Goal: Task Accomplishment & Management: Complete application form

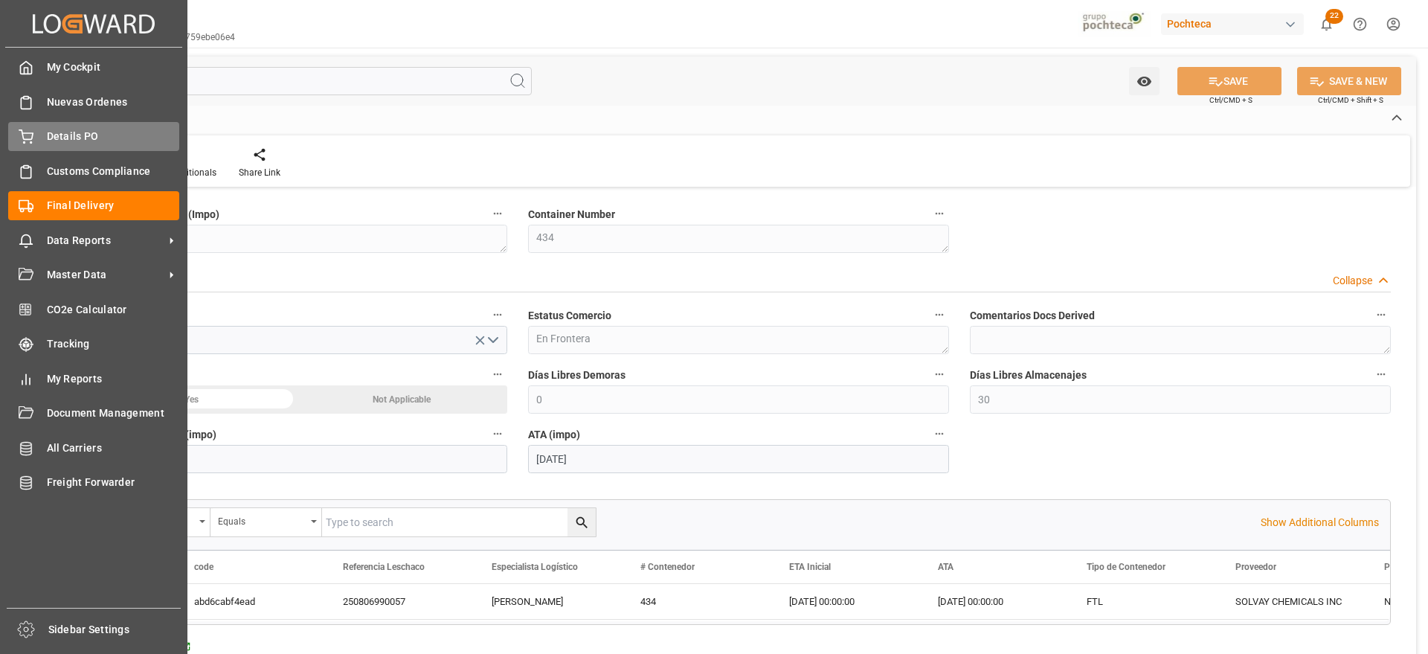
scroll to position [929, 0]
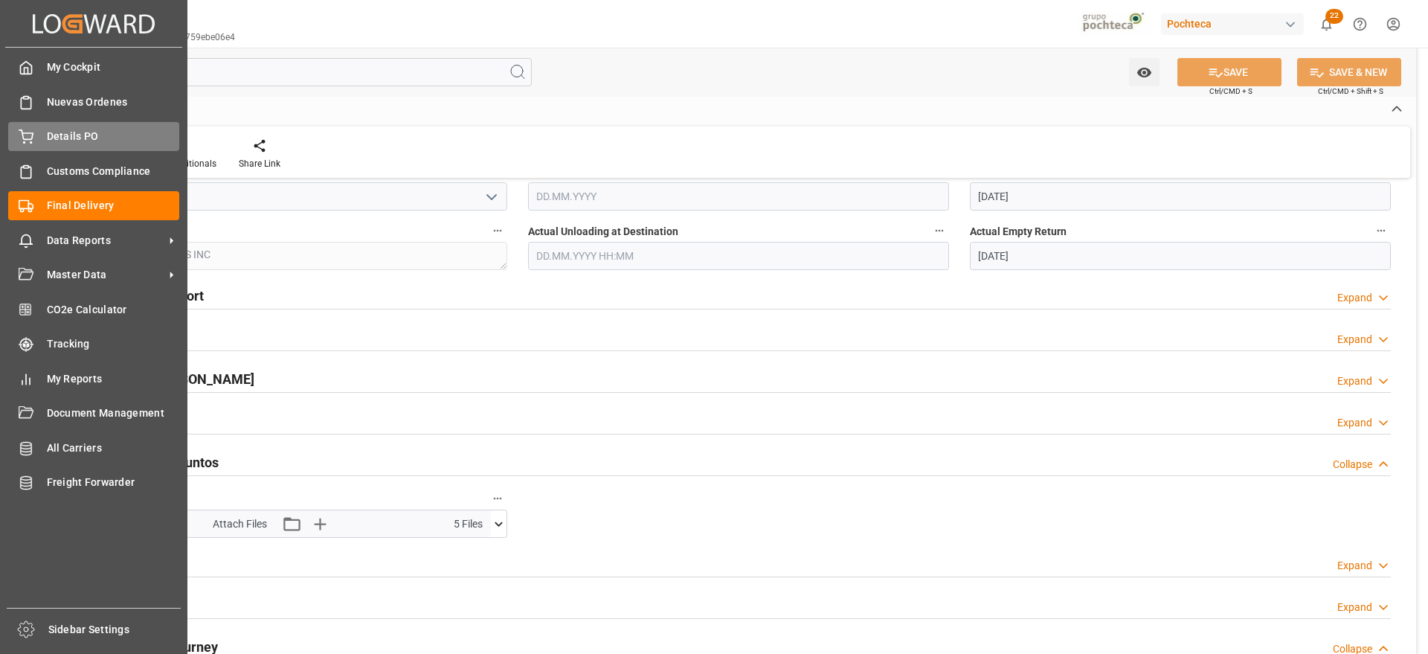
click at [42, 138] on div "Details PO Details PO" at bounding box center [93, 136] width 171 height 29
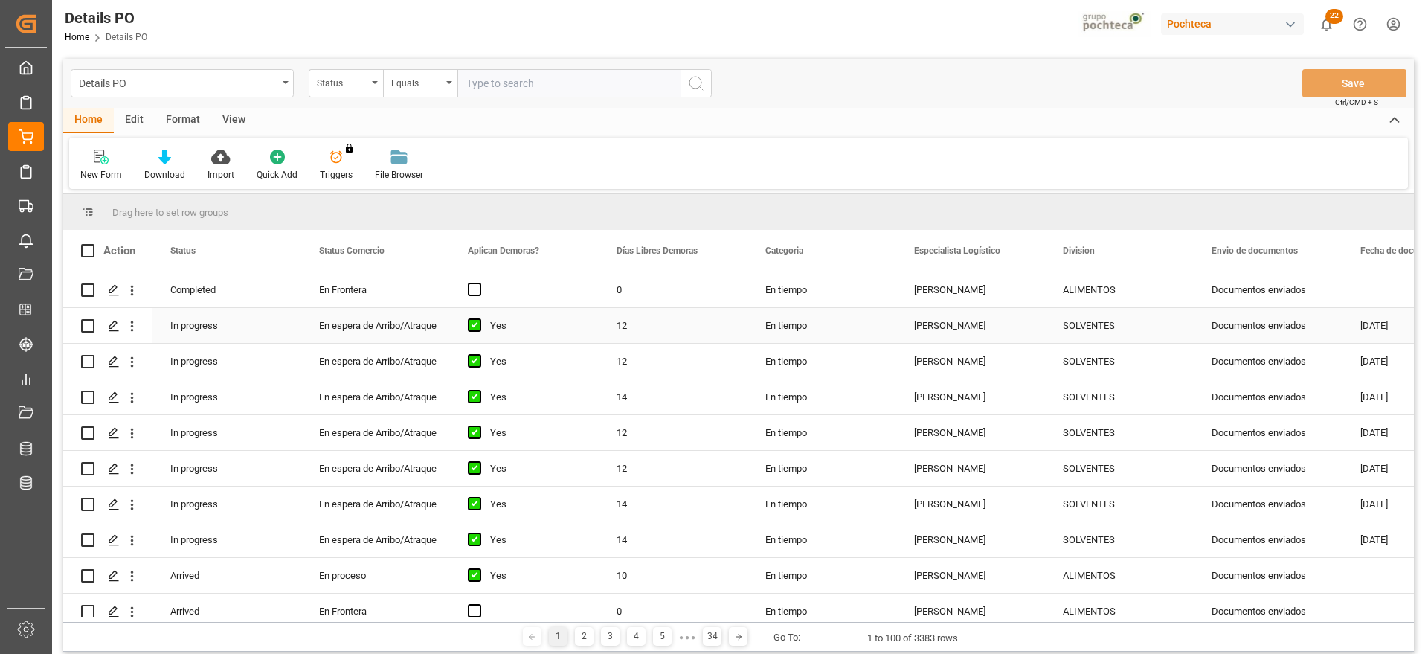
click at [1288, 327] on div "Documentos enviados" at bounding box center [1267, 325] width 149 height 35
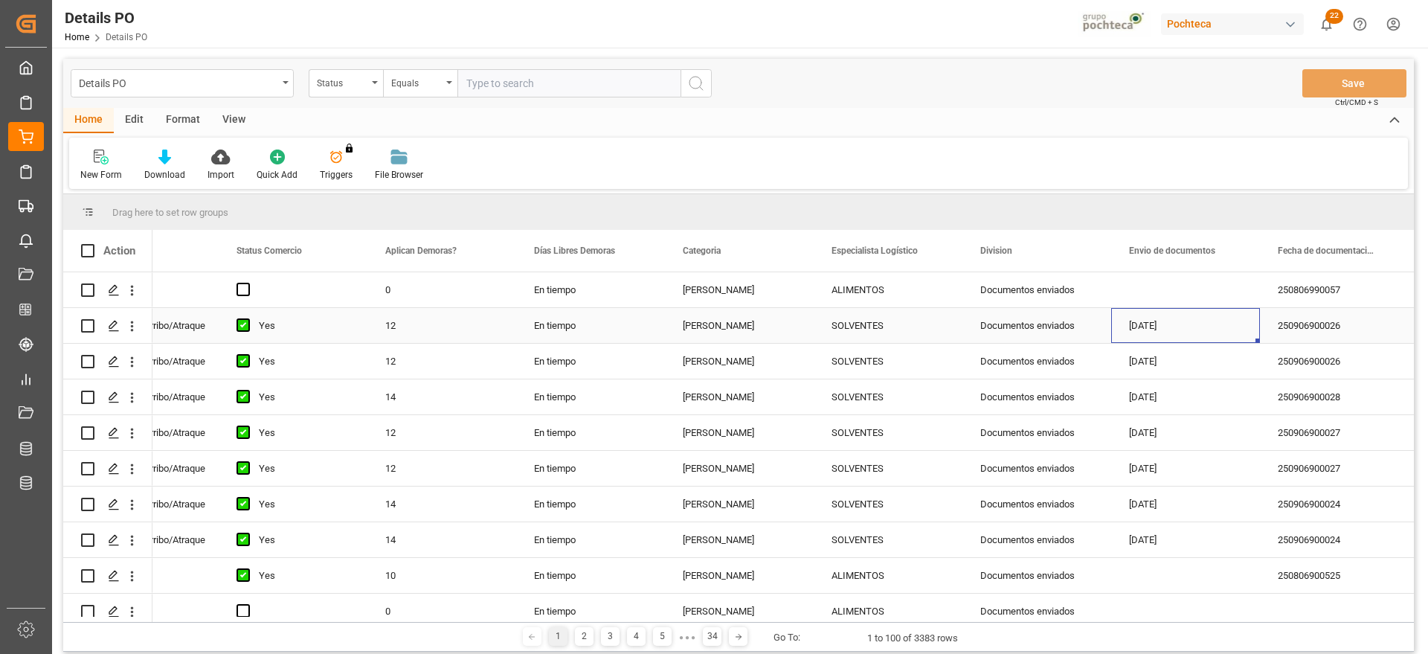
scroll to position [0, 231]
click at [1378, 250] on span at bounding box center [1383, 250] width 13 height 13
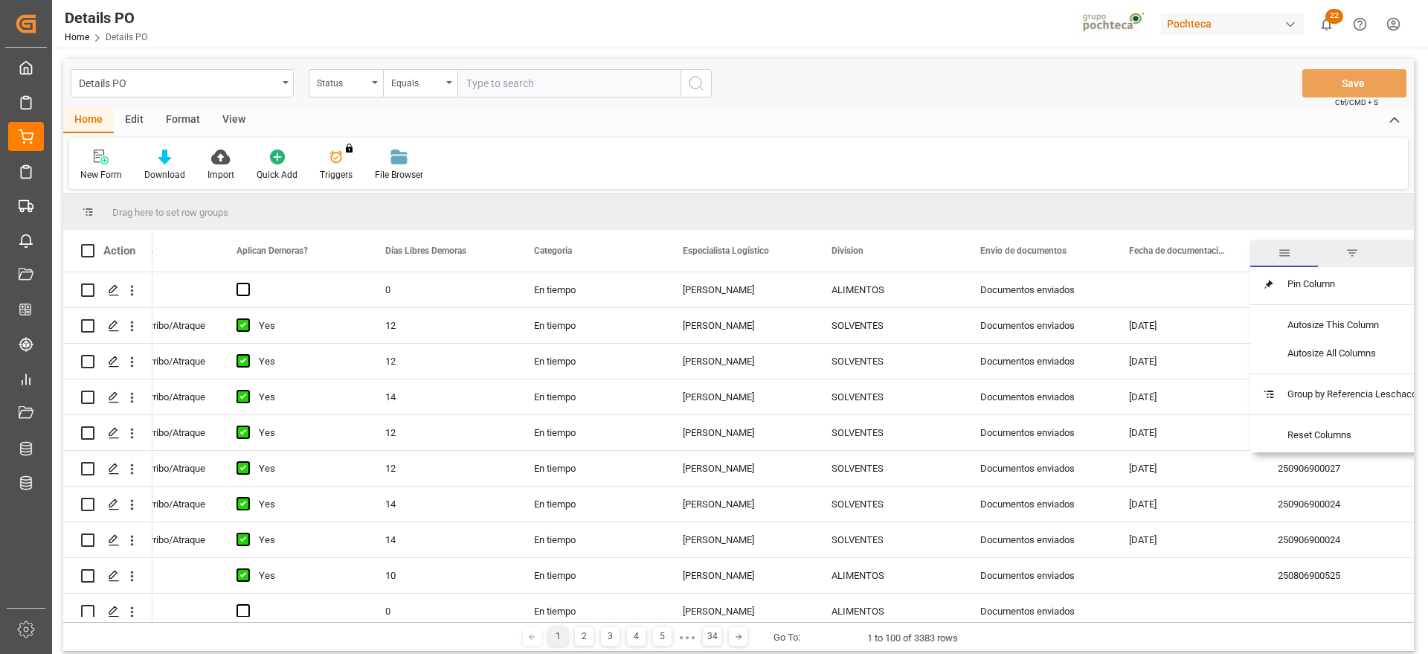
click at [1356, 254] on span "filter" at bounding box center [1351, 252] width 13 height 13
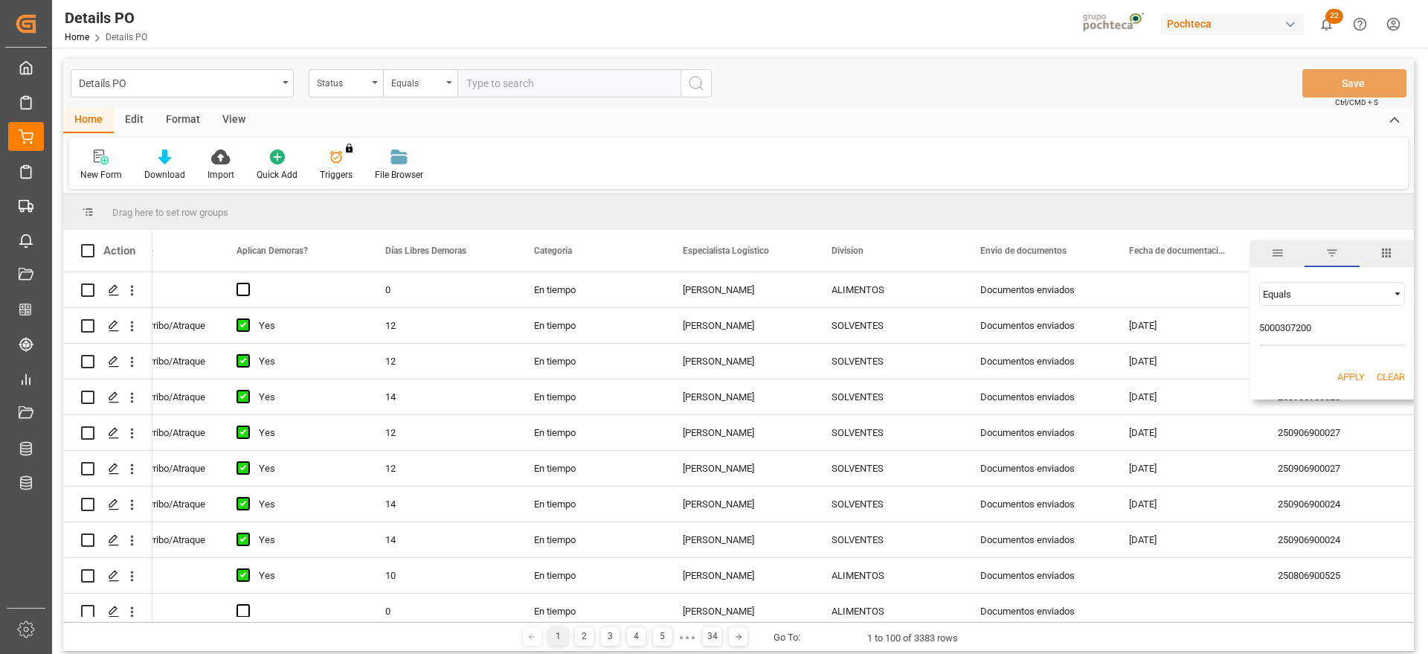
type input "5000307200"
click at [1341, 373] on button "Apply" at bounding box center [1351, 377] width 28 height 15
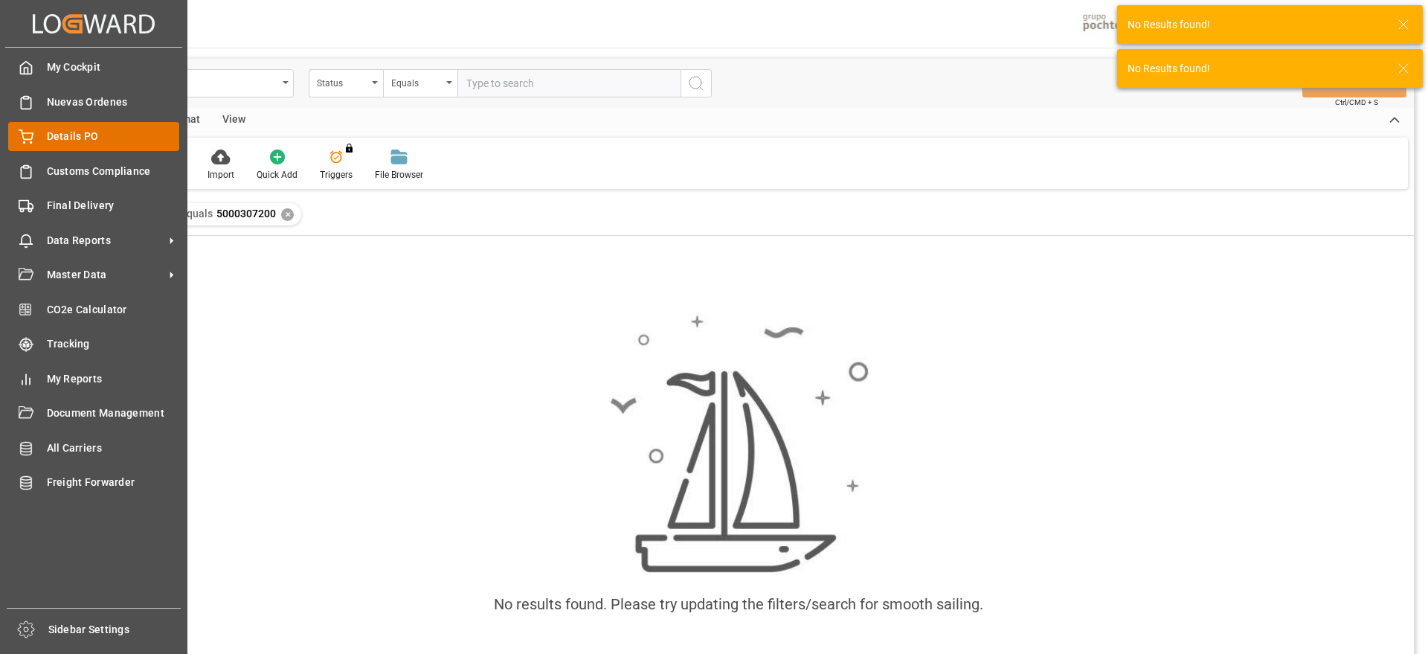
click at [42, 141] on div "Details PO Details PO" at bounding box center [93, 136] width 171 height 29
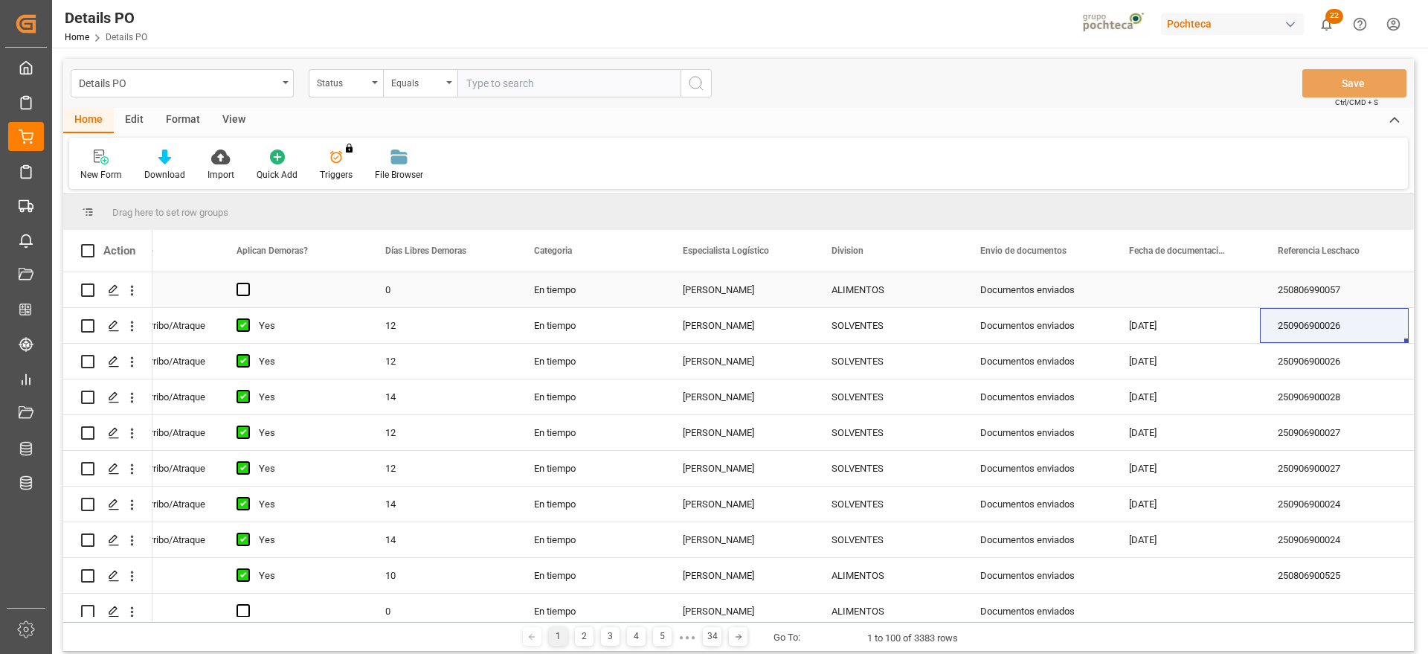
click at [1309, 303] on div "250806990057" at bounding box center [1334, 289] width 149 height 35
click at [1312, 297] on div "250806990057" at bounding box center [1334, 289] width 149 height 35
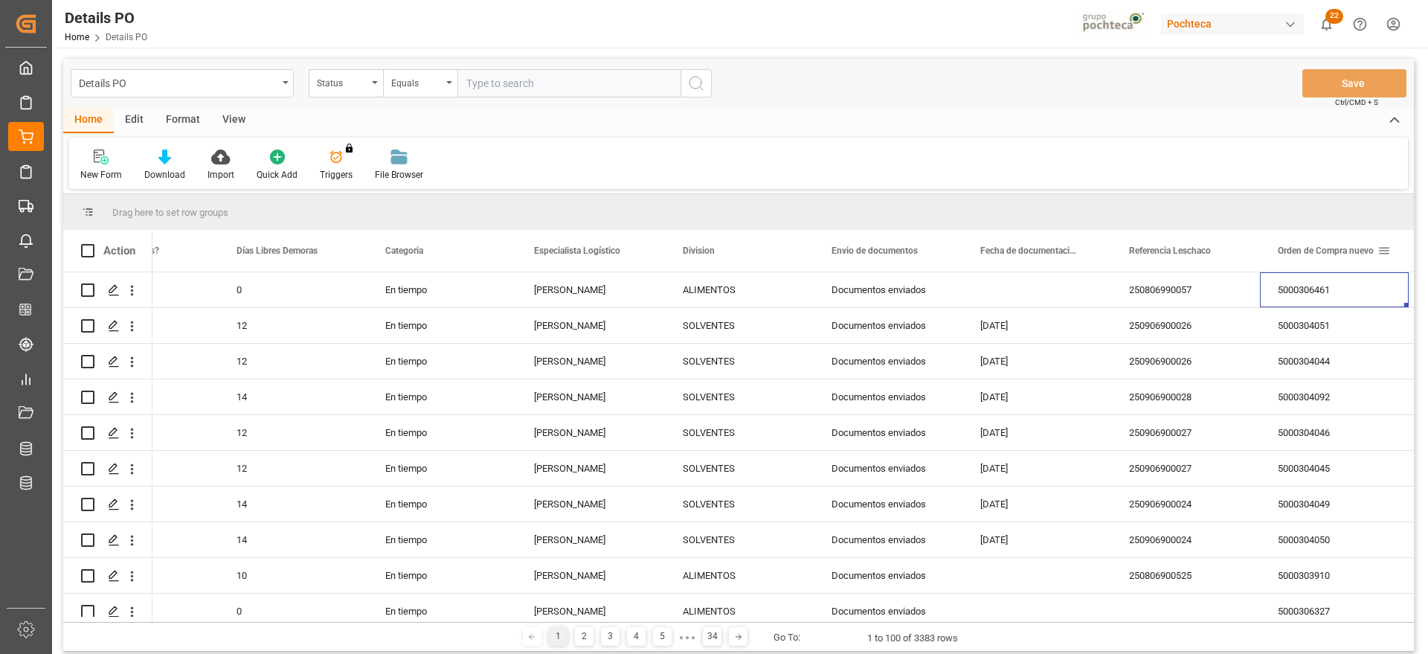
click at [1388, 246] on span at bounding box center [1383, 250] width 13 height 13
type input "5000307200"
click at [1354, 375] on button "Apply" at bounding box center [1351, 377] width 28 height 15
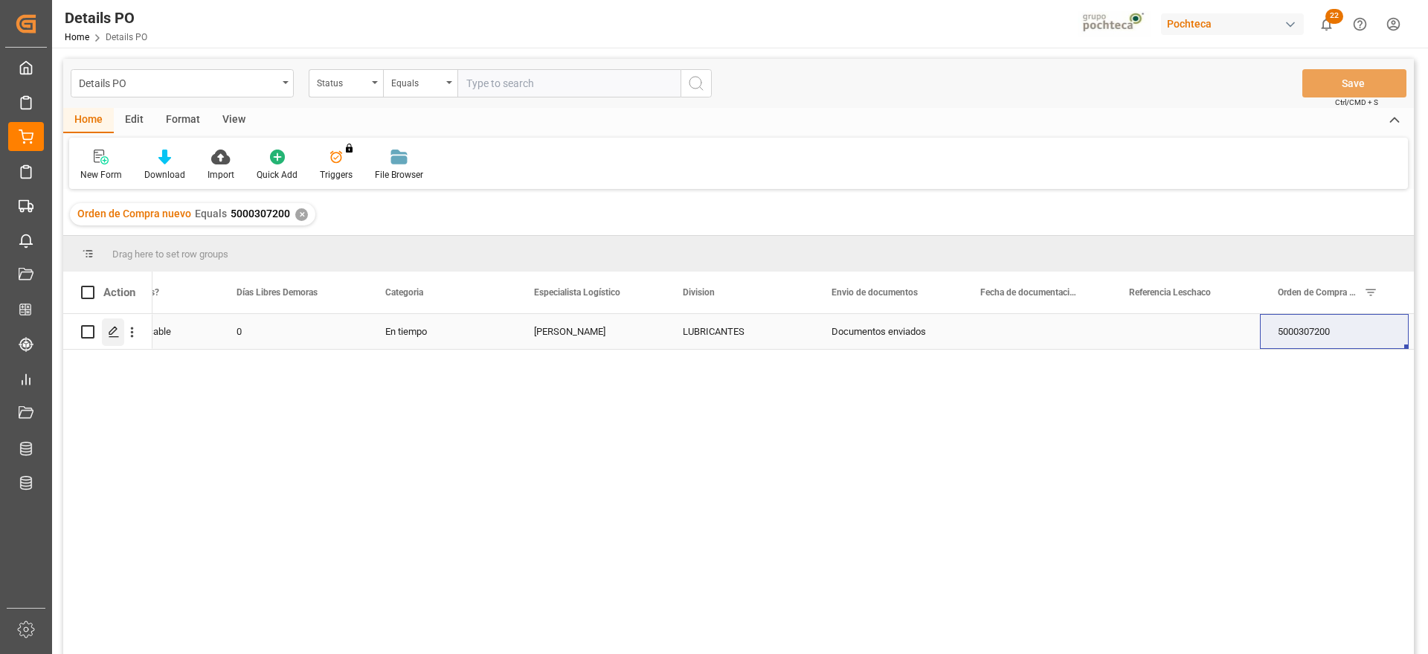
click at [115, 333] on icon "Press SPACE to select this row." at bounding box center [114, 332] width 12 height 12
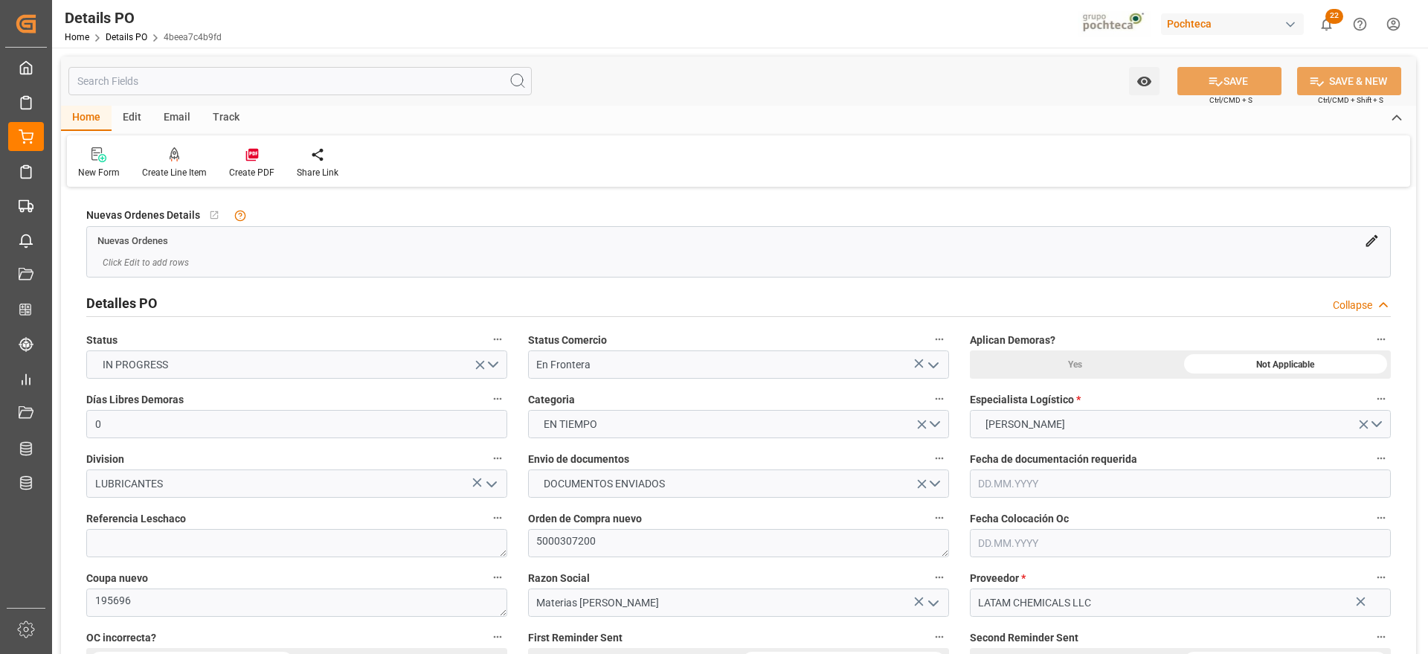
type input "0"
type input "[DATE]"
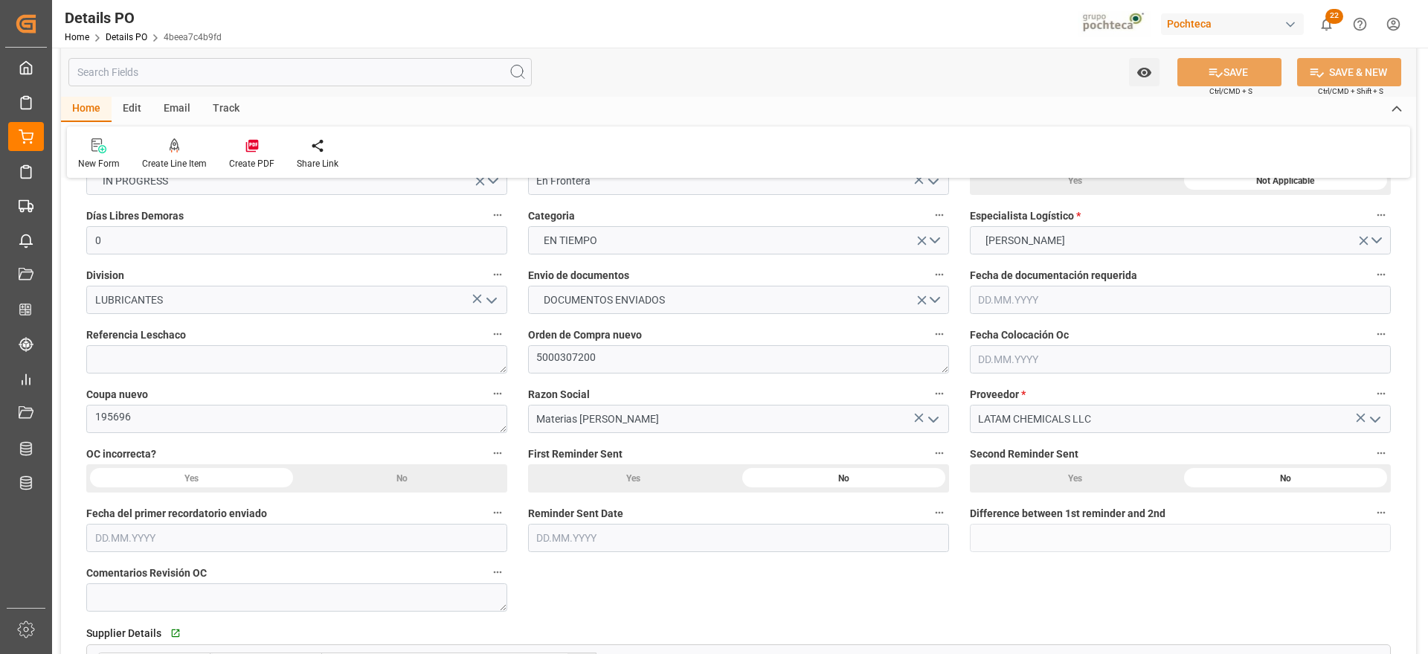
scroll to position [186, 0]
click at [219, 355] on textarea at bounding box center [296, 357] width 421 height 28
paste textarea "250806990147"
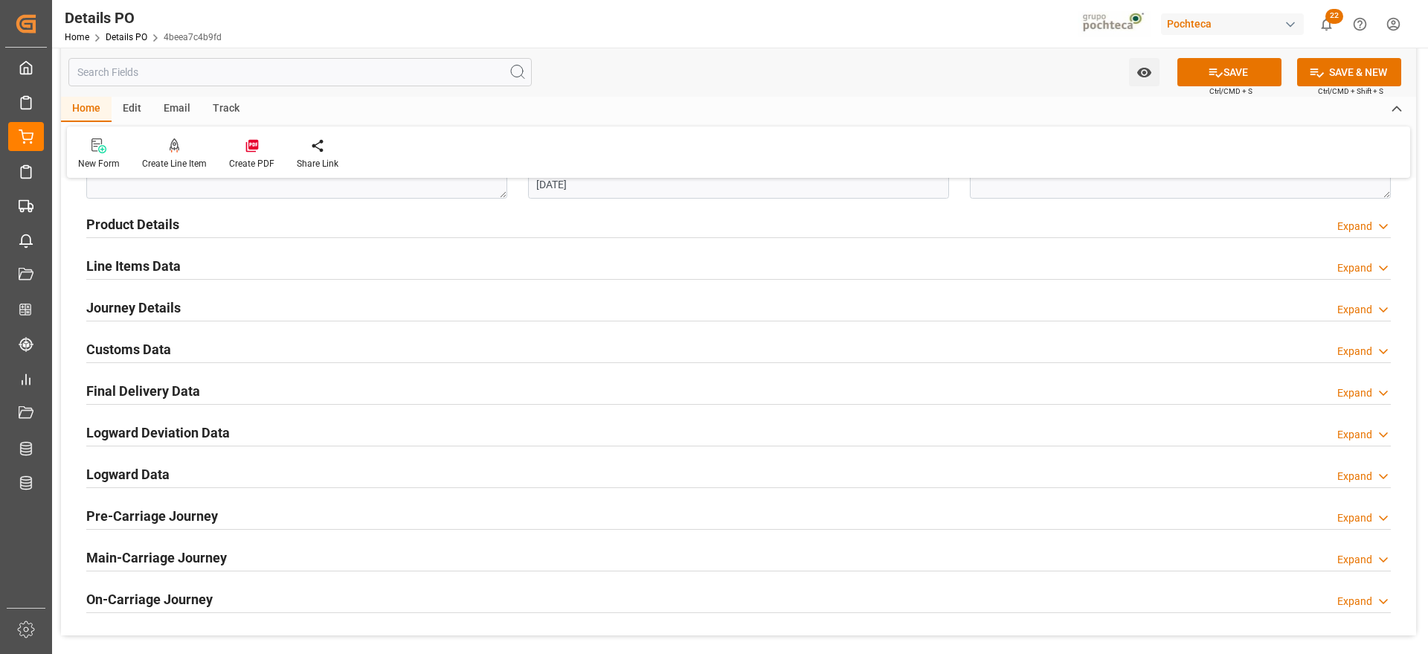
scroll to position [929, 0]
type textarea "250806990147"
click at [126, 341] on h2 "Customs Data" at bounding box center [128, 348] width 85 height 20
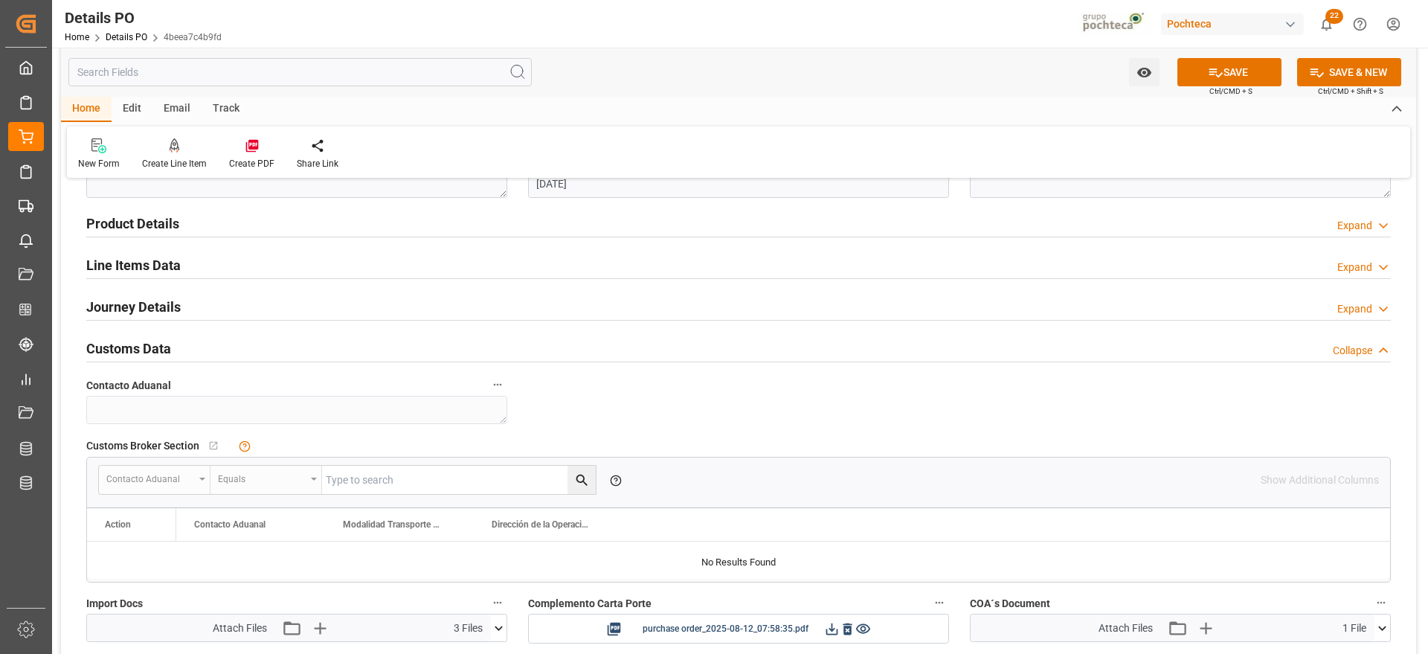
click at [107, 305] on h2 "Journey Details" at bounding box center [133, 307] width 94 height 20
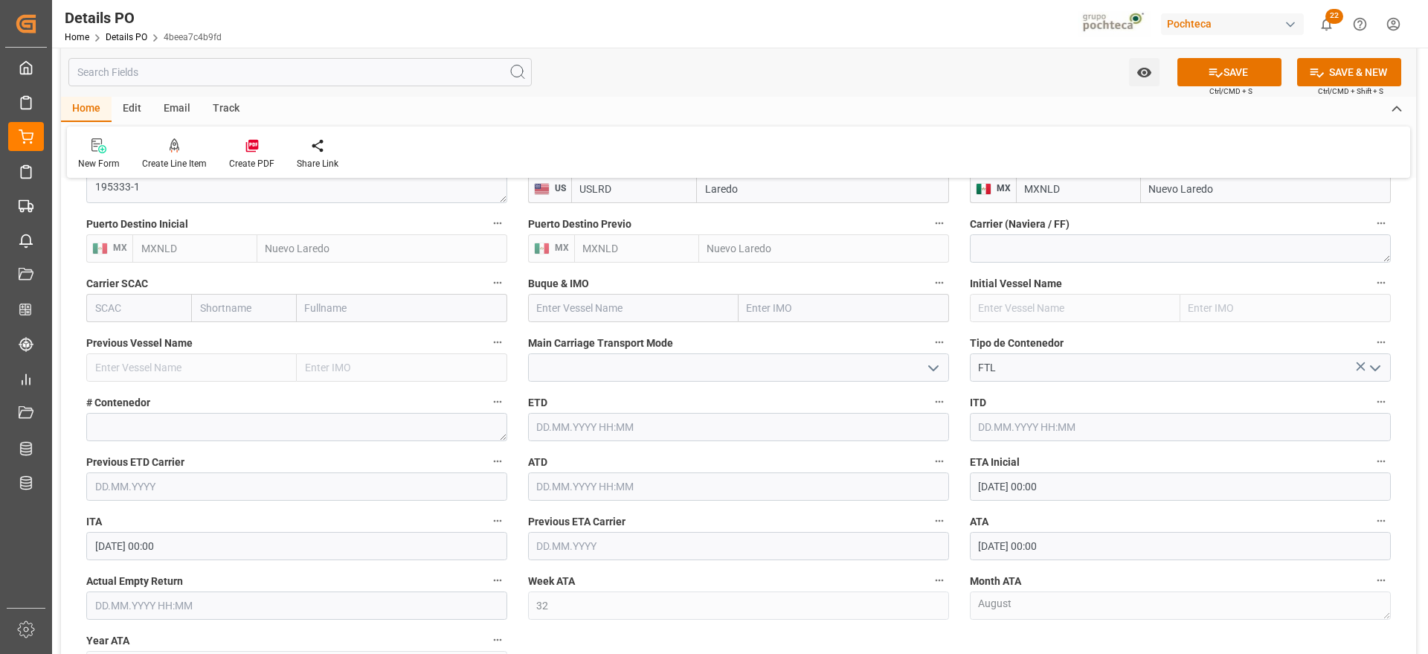
scroll to position [1115, 0]
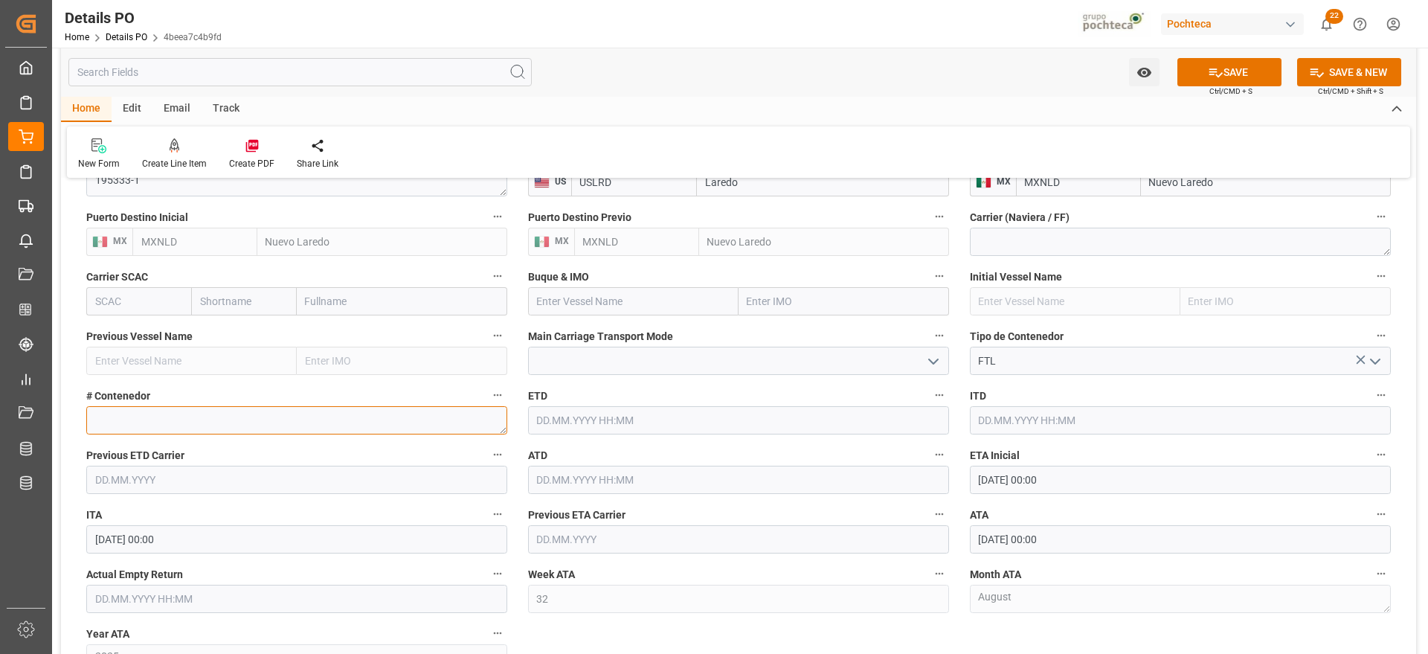
click at [135, 425] on textarea at bounding box center [296, 420] width 421 height 28
paste textarea "E21539"
type textarea "E21539"
click at [224, 593] on input "text" at bounding box center [296, 598] width 421 height 28
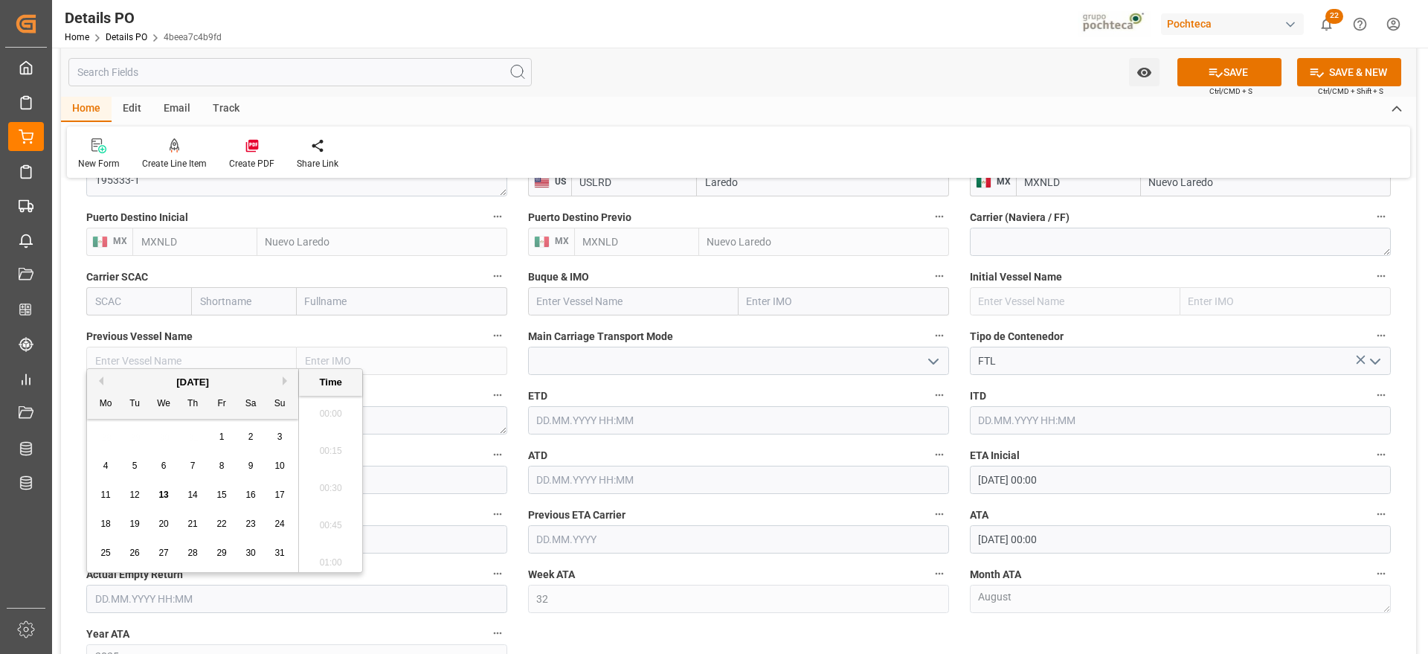
scroll to position [2608, 0]
click at [135, 426] on div "28 29 30 31 1 2 3" at bounding box center [192, 436] width 203 height 29
click at [219, 494] on span "15" at bounding box center [221, 494] width 10 height 10
type input "[DATE] 00:00"
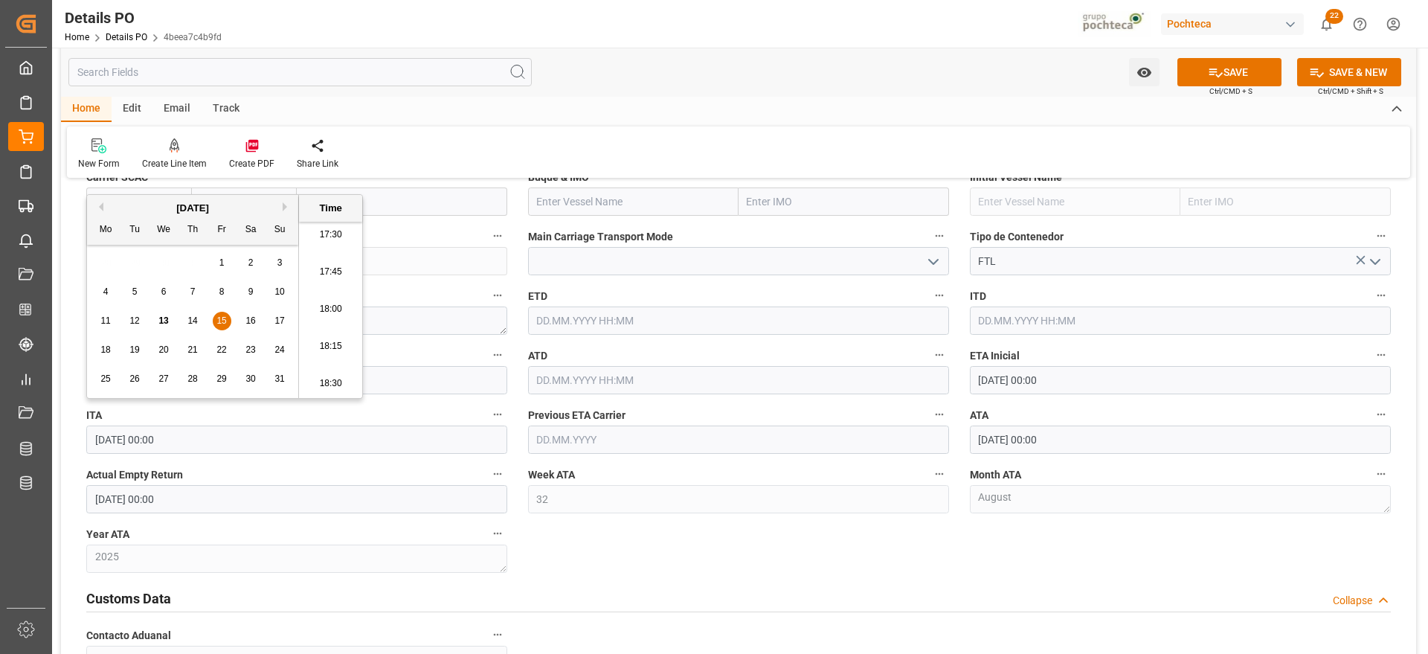
scroll to position [1301, 0]
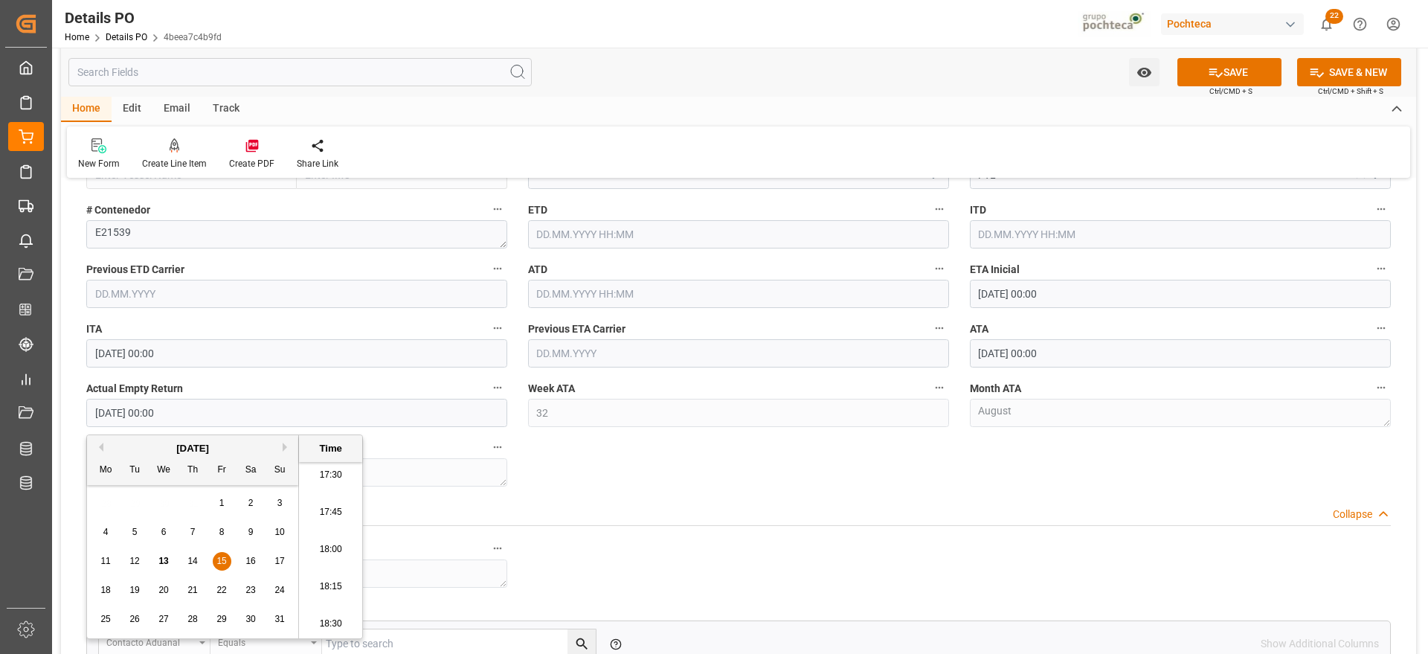
click at [224, 561] on span "15" at bounding box center [221, 560] width 10 height 10
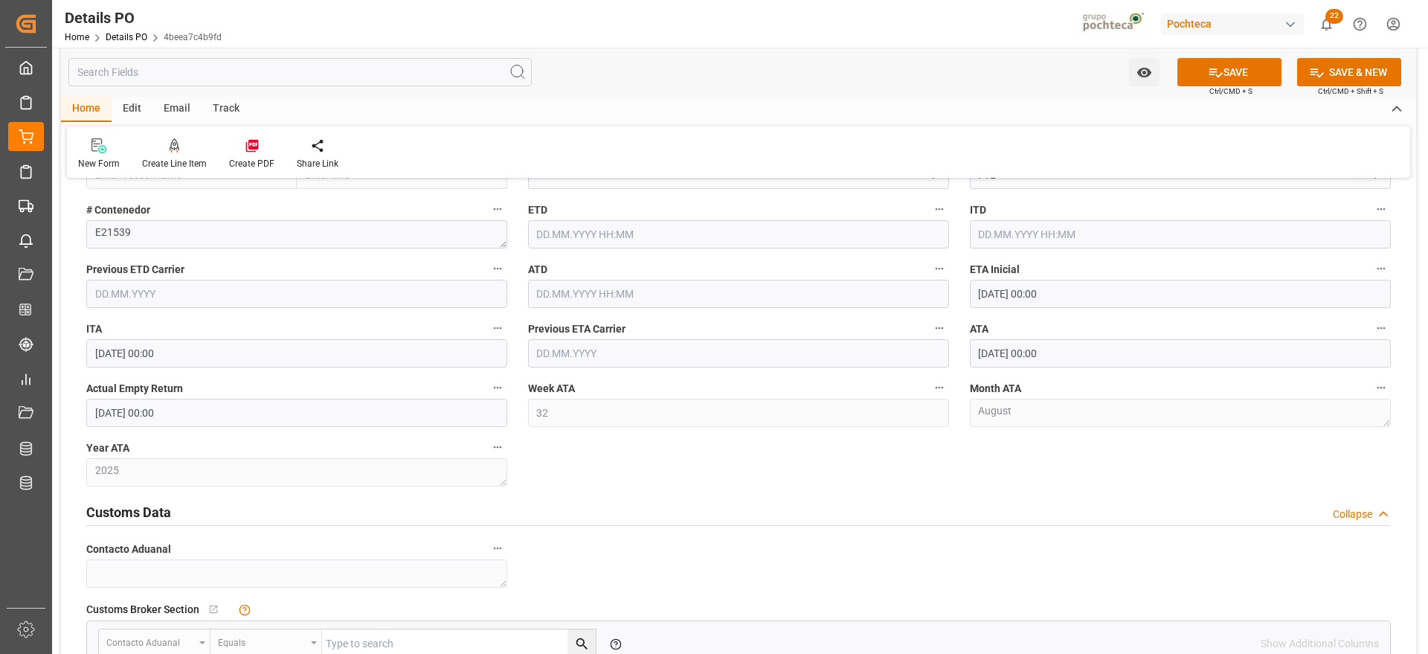
click at [1224, 80] on button "SAVE" at bounding box center [1229, 72] width 104 height 28
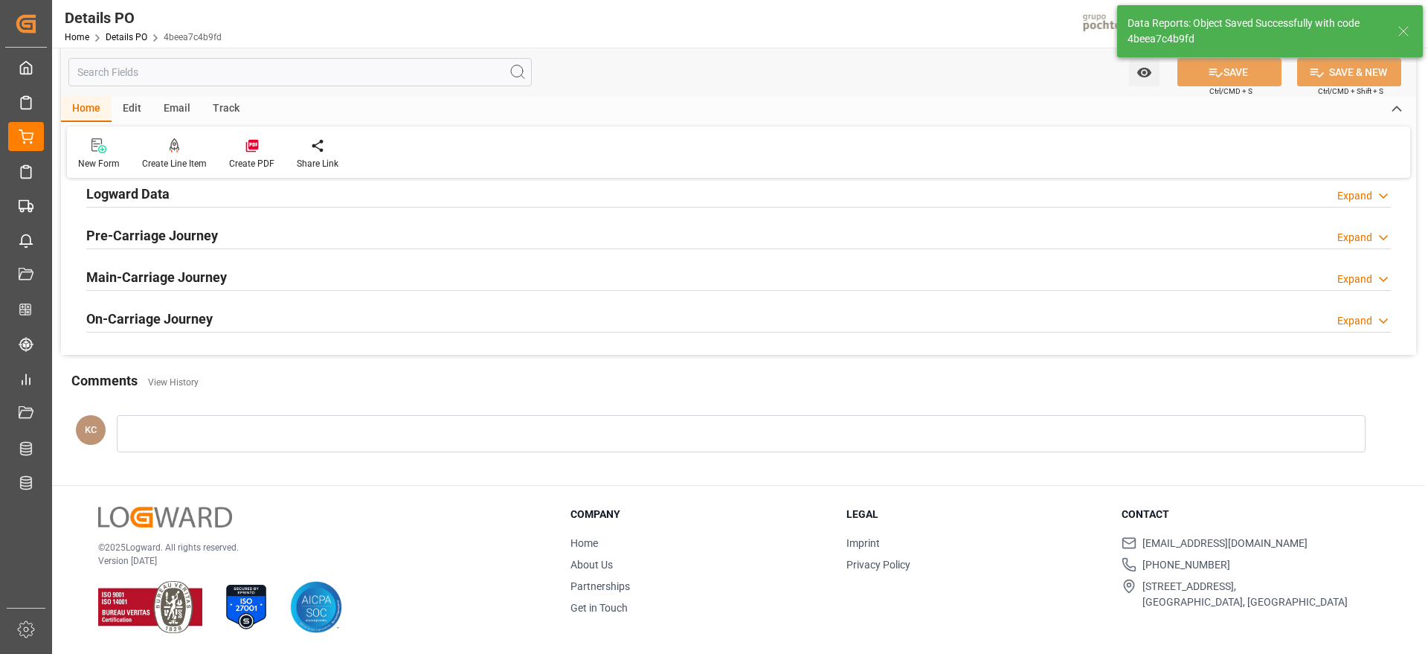
scroll to position [766, 0]
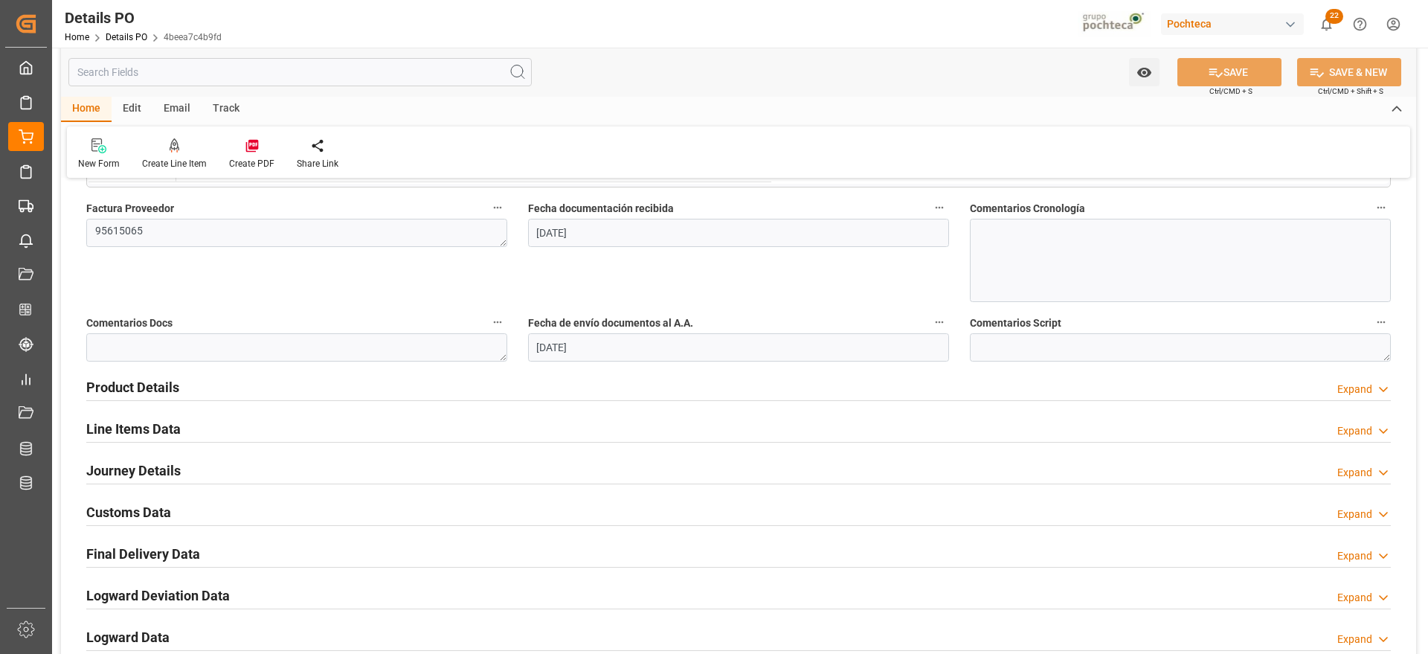
click at [132, 552] on h2 "Final Delivery Data" at bounding box center [143, 554] width 114 height 20
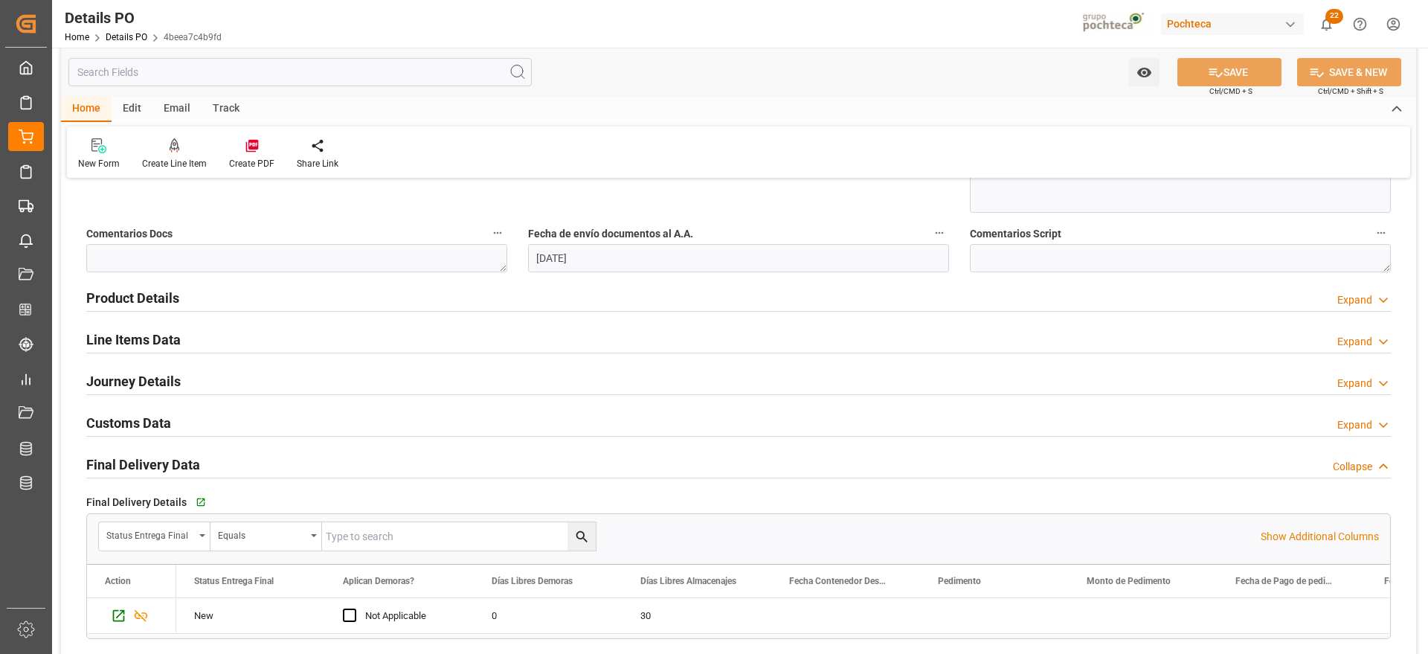
scroll to position [859, 0]
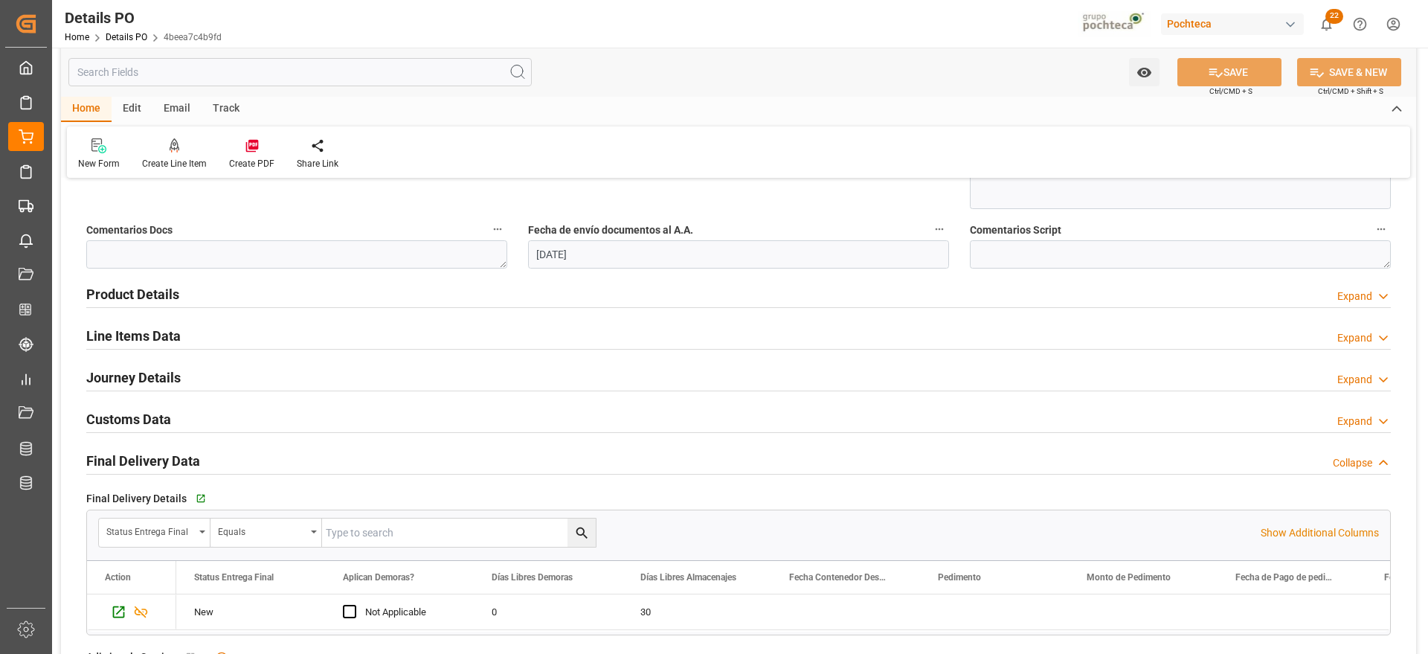
click at [128, 461] on h2 "Final Delivery Data" at bounding box center [143, 461] width 114 height 20
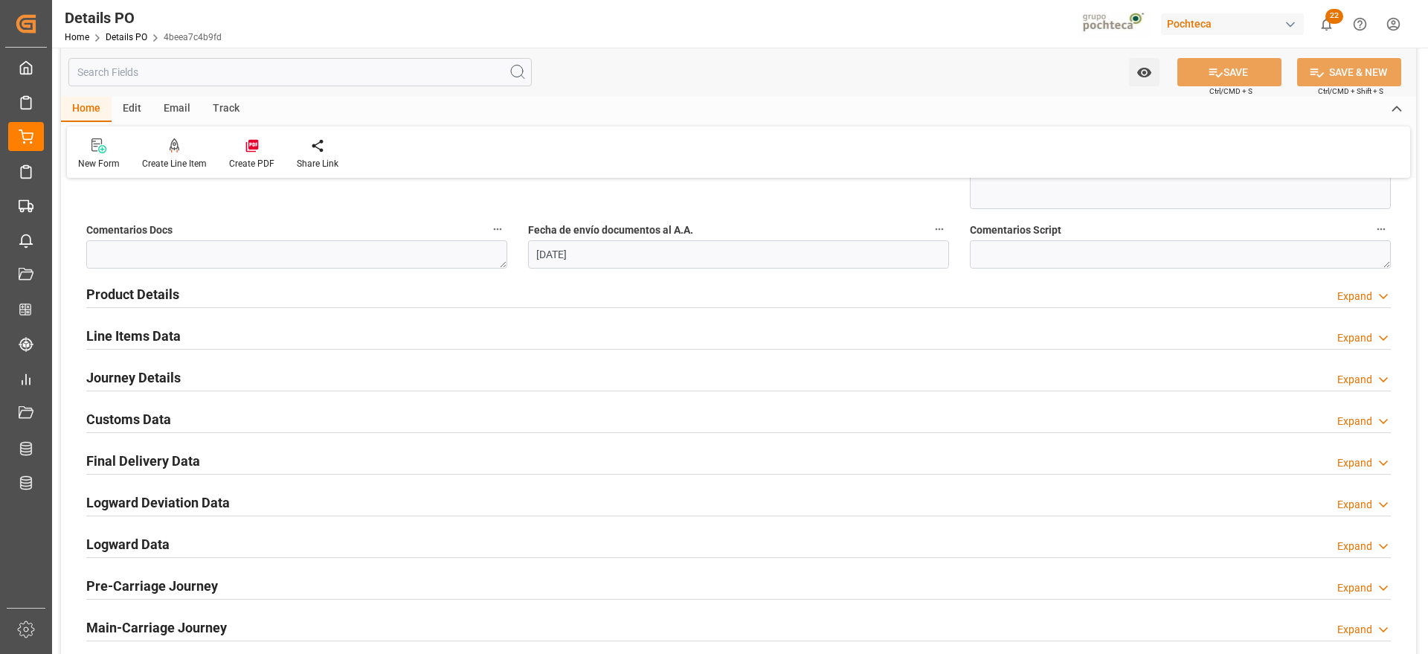
click at [130, 463] on h2 "Final Delivery Data" at bounding box center [143, 461] width 114 height 20
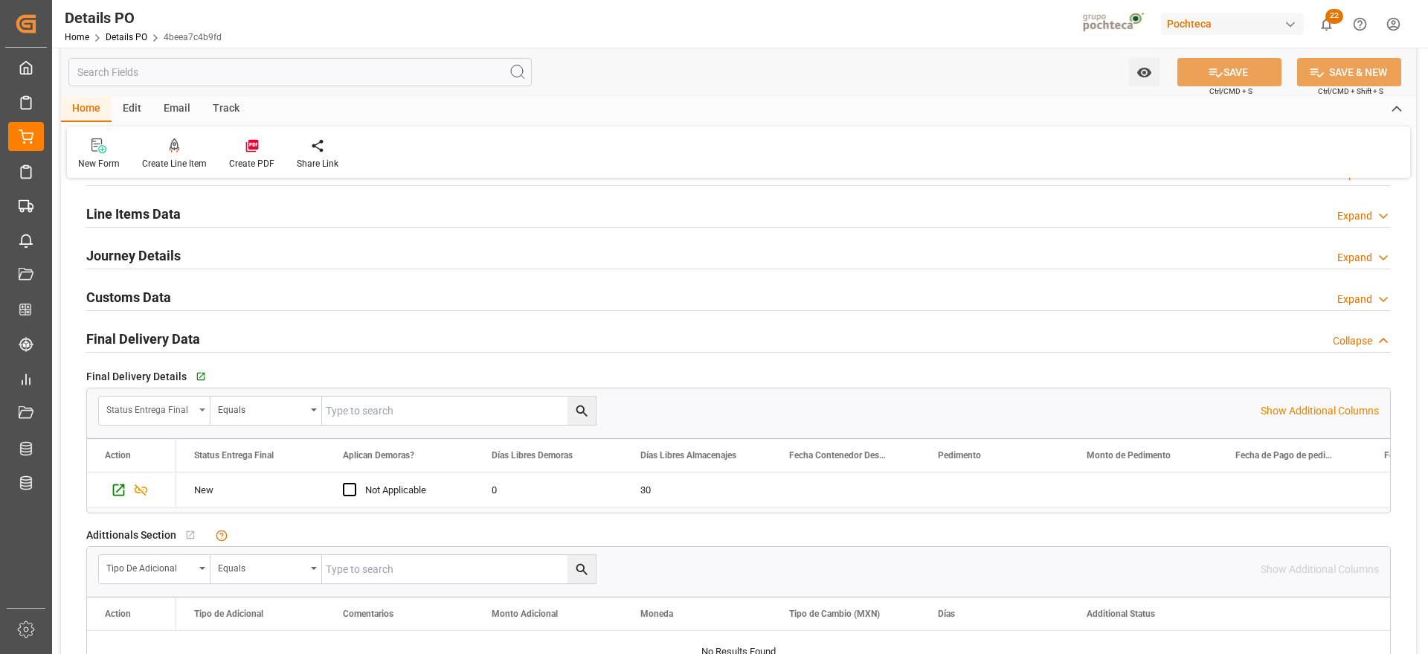
scroll to position [1045, 0]
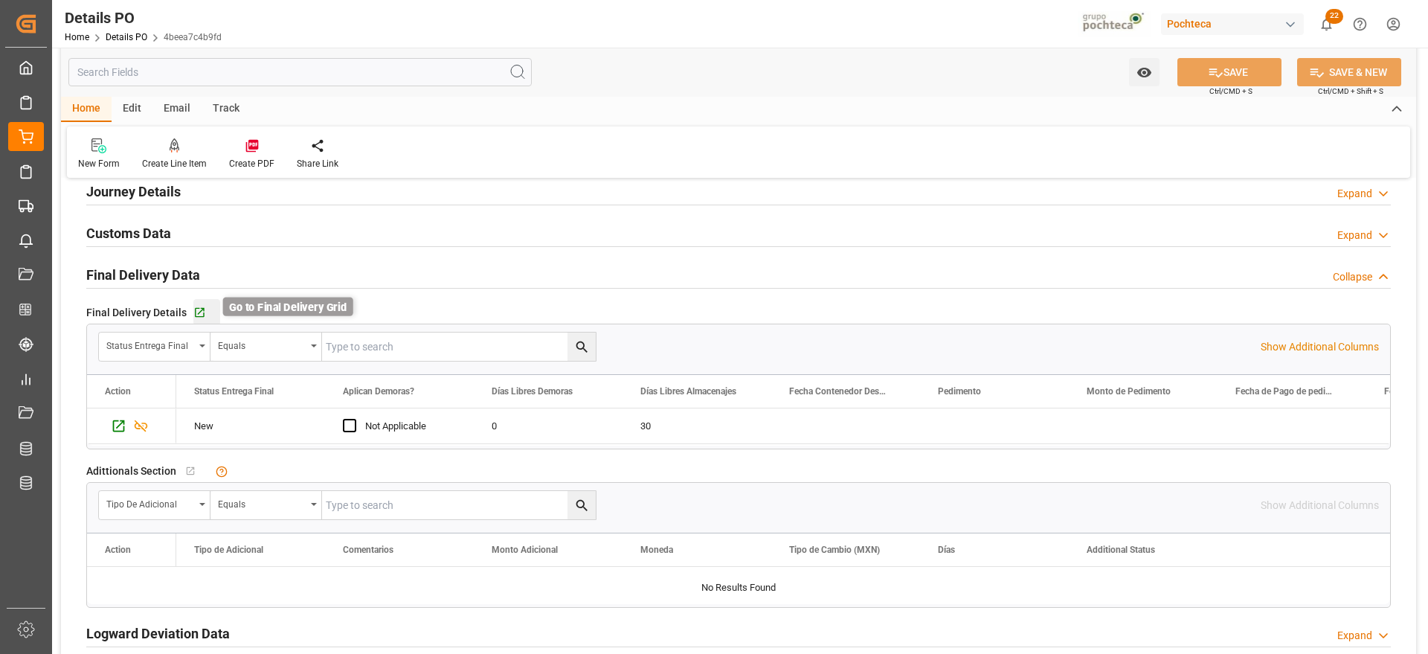
click at [196, 312] on icon "button" at bounding box center [199, 312] width 13 height 13
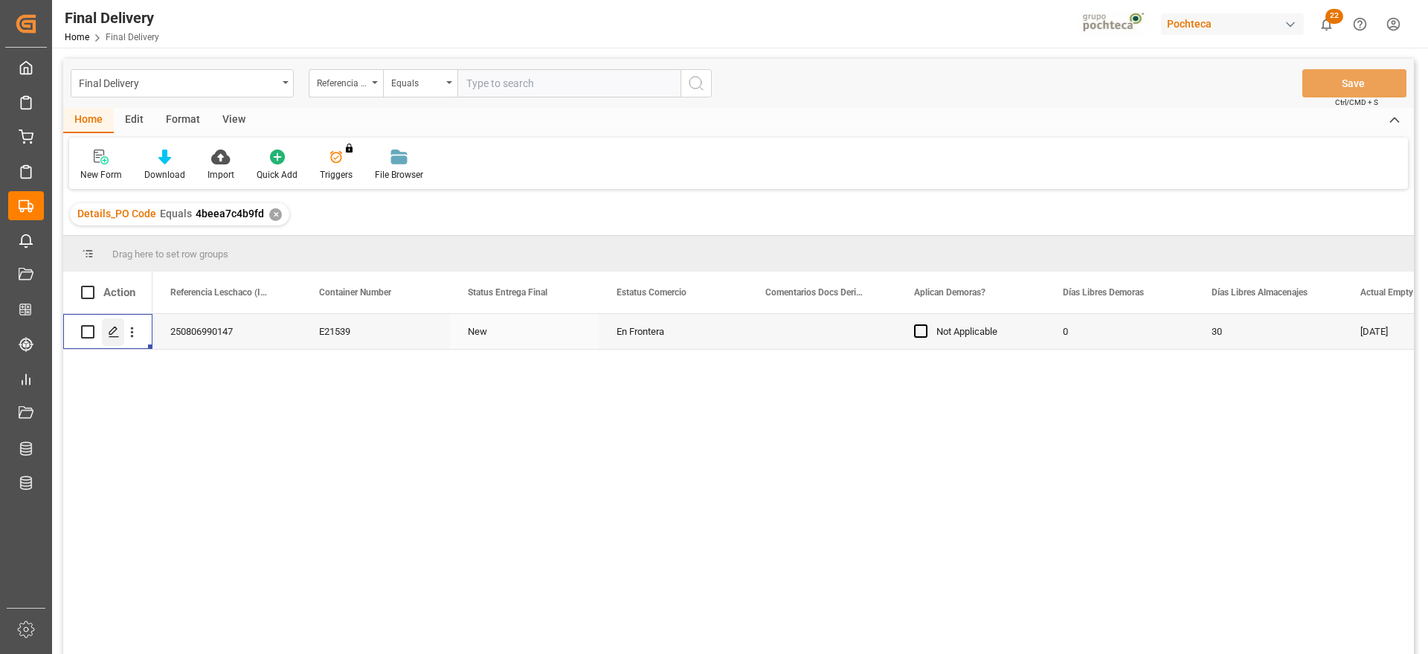
click at [115, 337] on line "Press SPACE to select this row." at bounding box center [113, 337] width 9 height 0
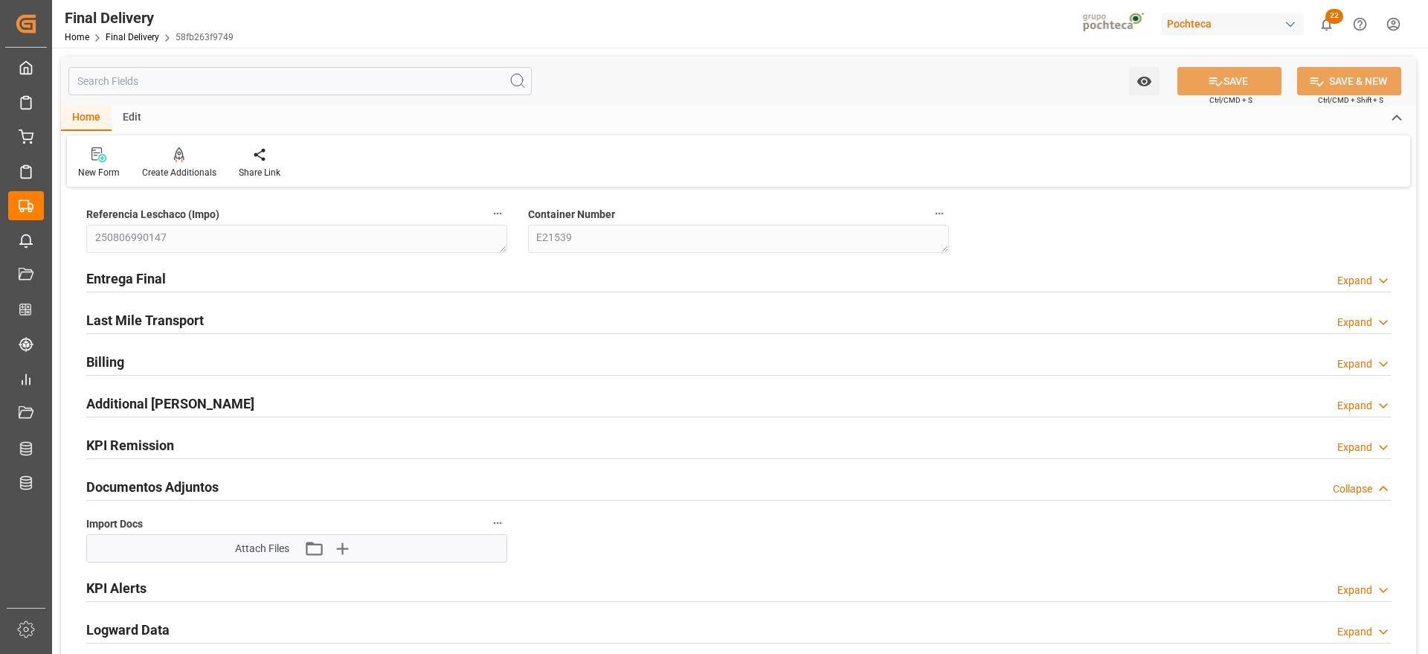
type input "0"
type input "30"
type input "[DATE]"
click at [130, 282] on h2 "Entrega Final" at bounding box center [126, 278] width 80 height 20
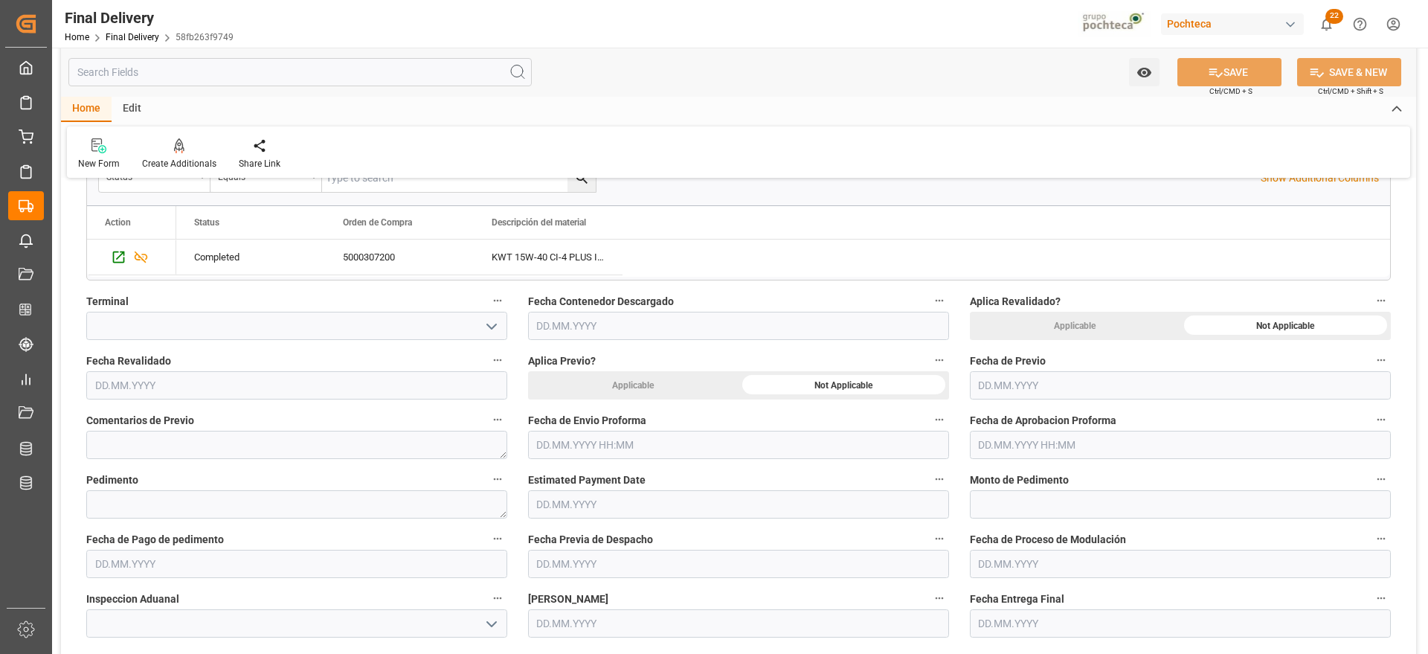
scroll to position [558, 0]
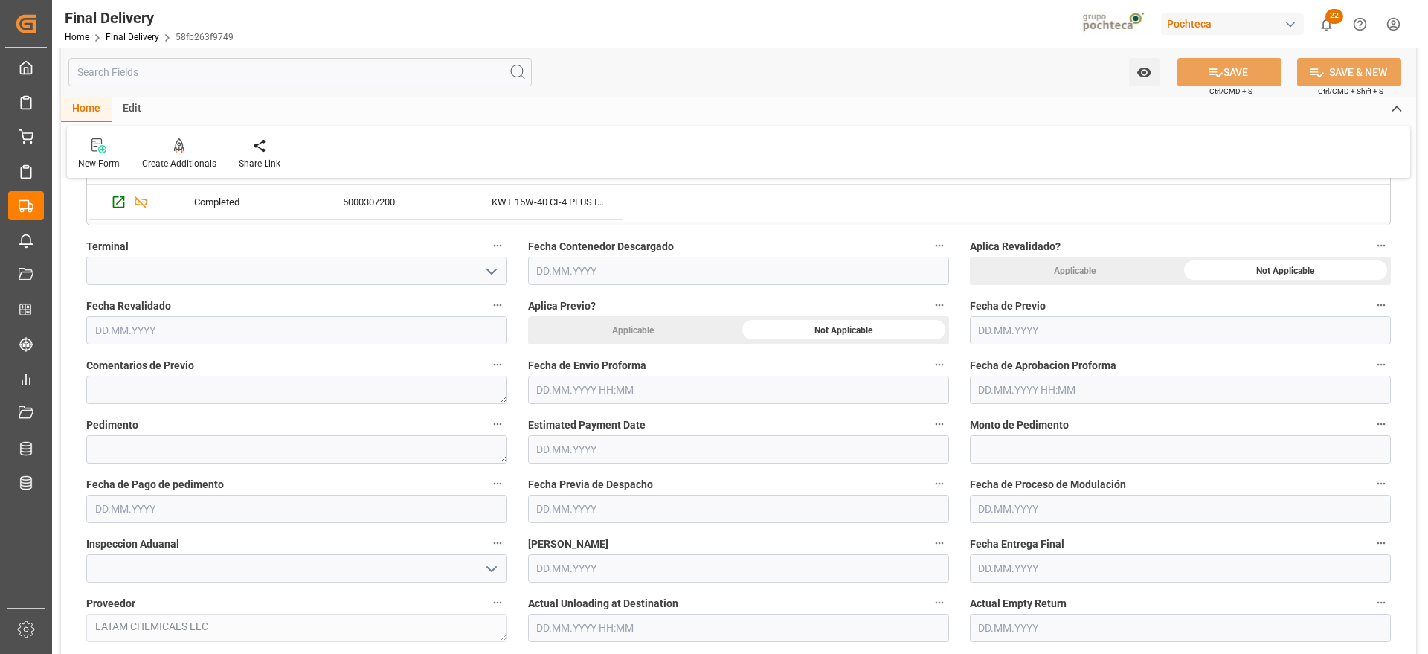
click at [600, 382] on input "text" at bounding box center [738, 389] width 421 height 28
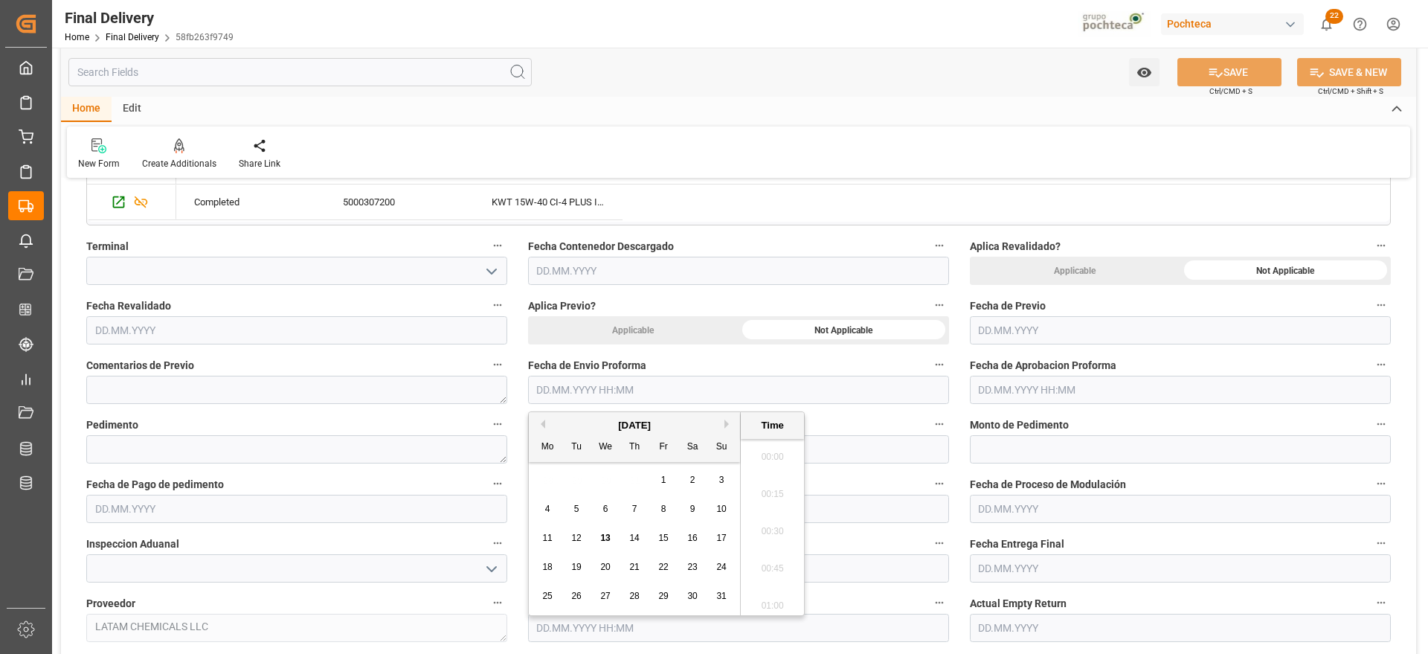
scroll to position [2608, 0]
click at [570, 482] on div "28 29 30 31 1 2 3" at bounding box center [634, 479] width 203 height 29
click at [611, 535] on div "13" at bounding box center [605, 538] width 19 height 18
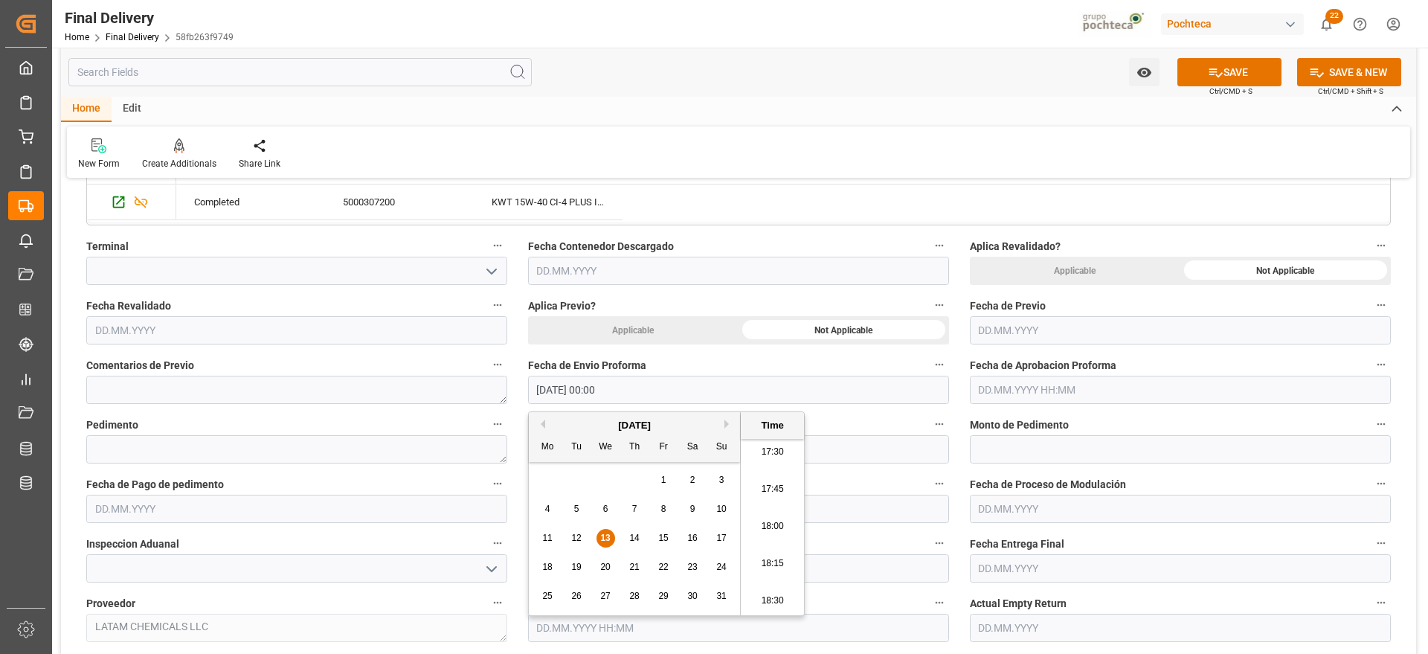
type input "13.08.2025 00:00"
click at [996, 387] on input "text" at bounding box center [1180, 389] width 421 height 28
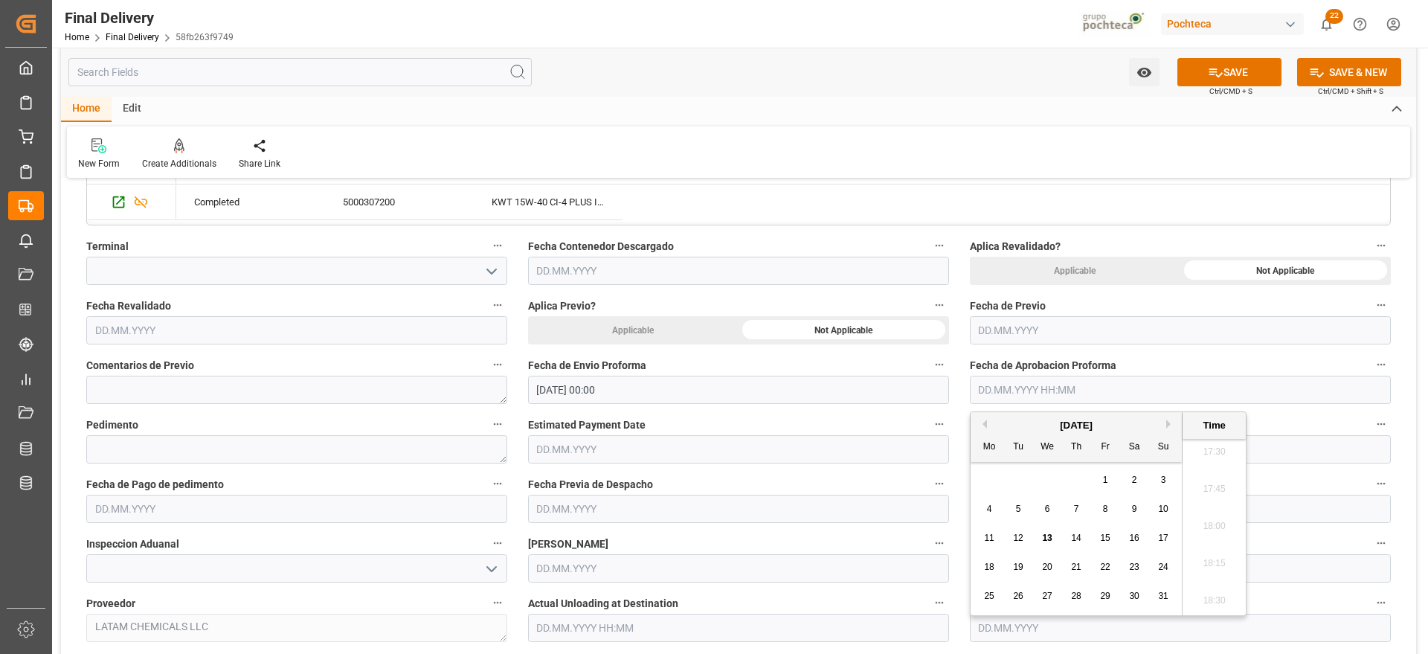
click at [1048, 538] on span "13" at bounding box center [1047, 537] width 10 height 10
type input "13.08.2025 00:00"
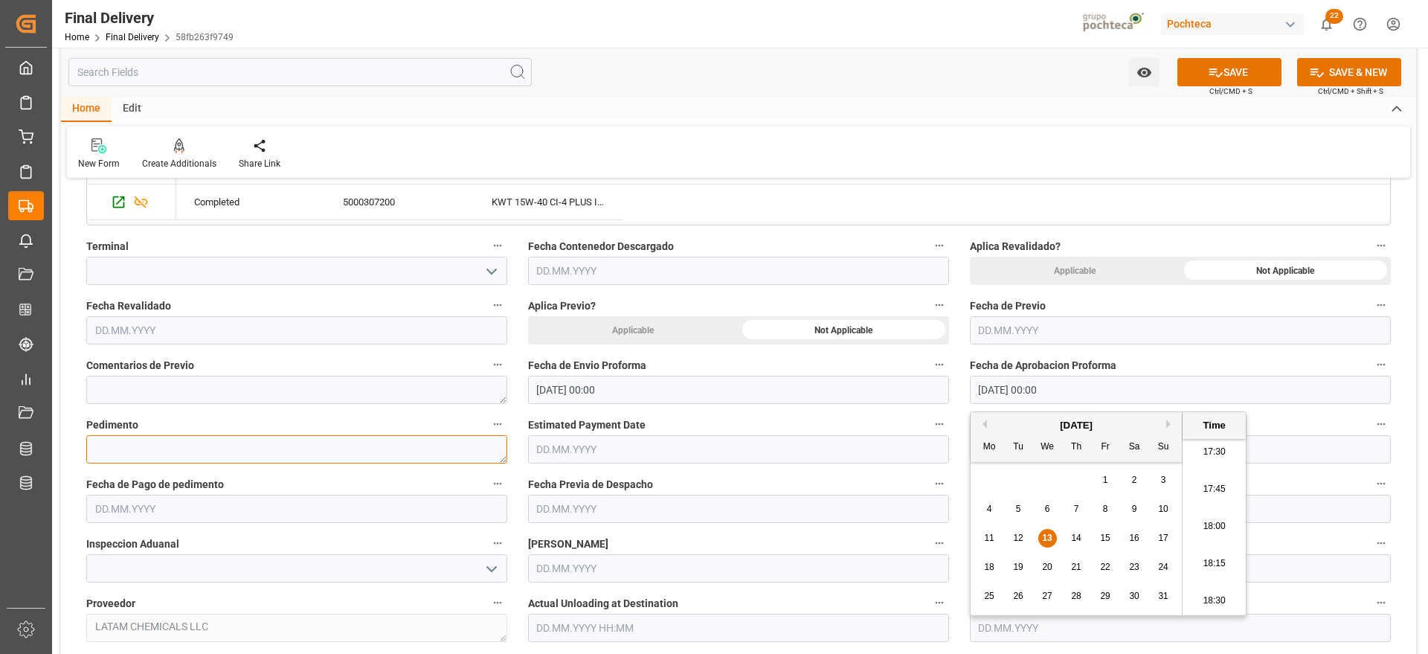
click at [231, 440] on textarea at bounding box center [296, 449] width 421 height 28
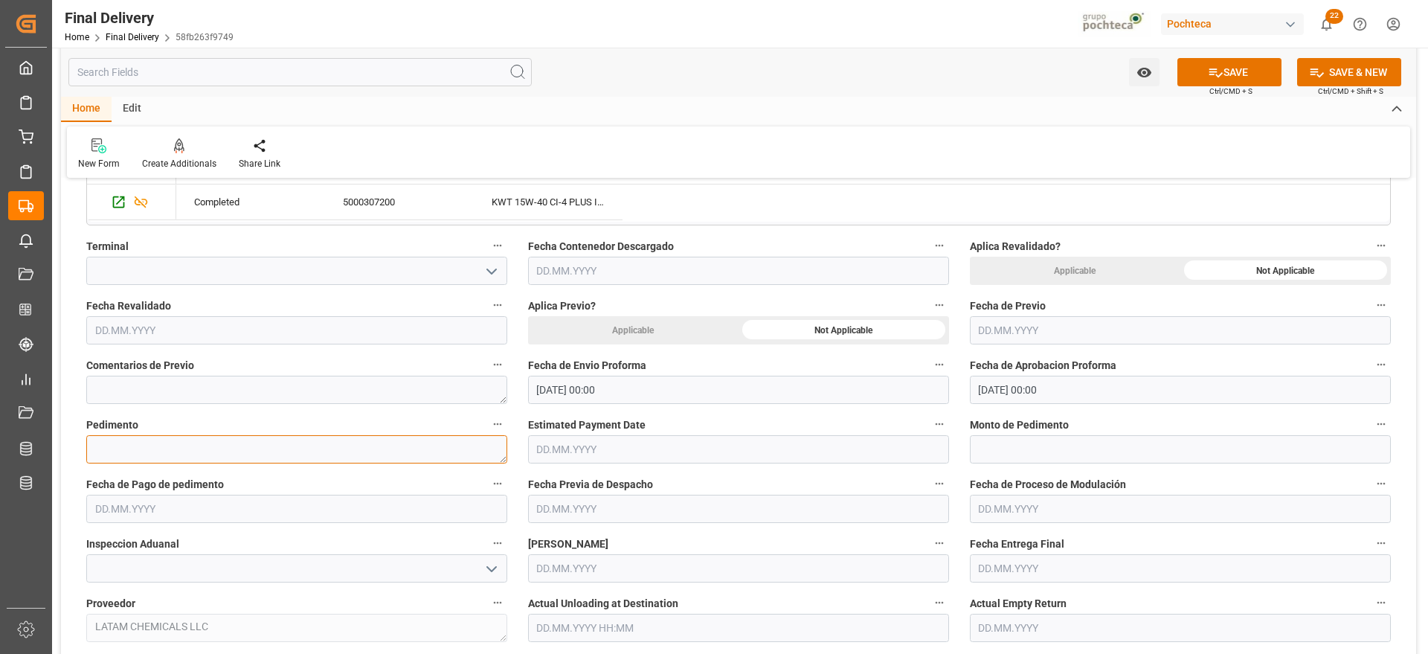
paste textarea "25 24 3617 5008145"
type textarea "25 24 3617 5008145"
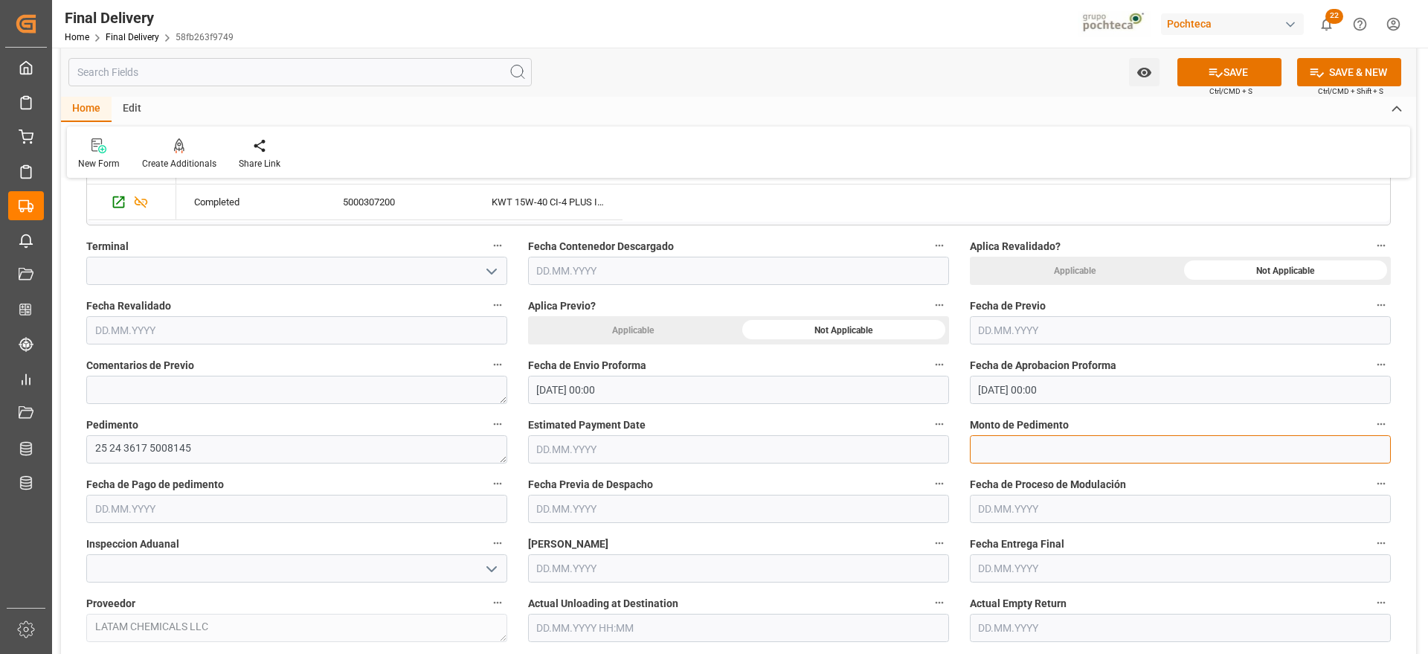
click at [1068, 453] on input "text" at bounding box center [1180, 449] width 421 height 28
paste input "103313"
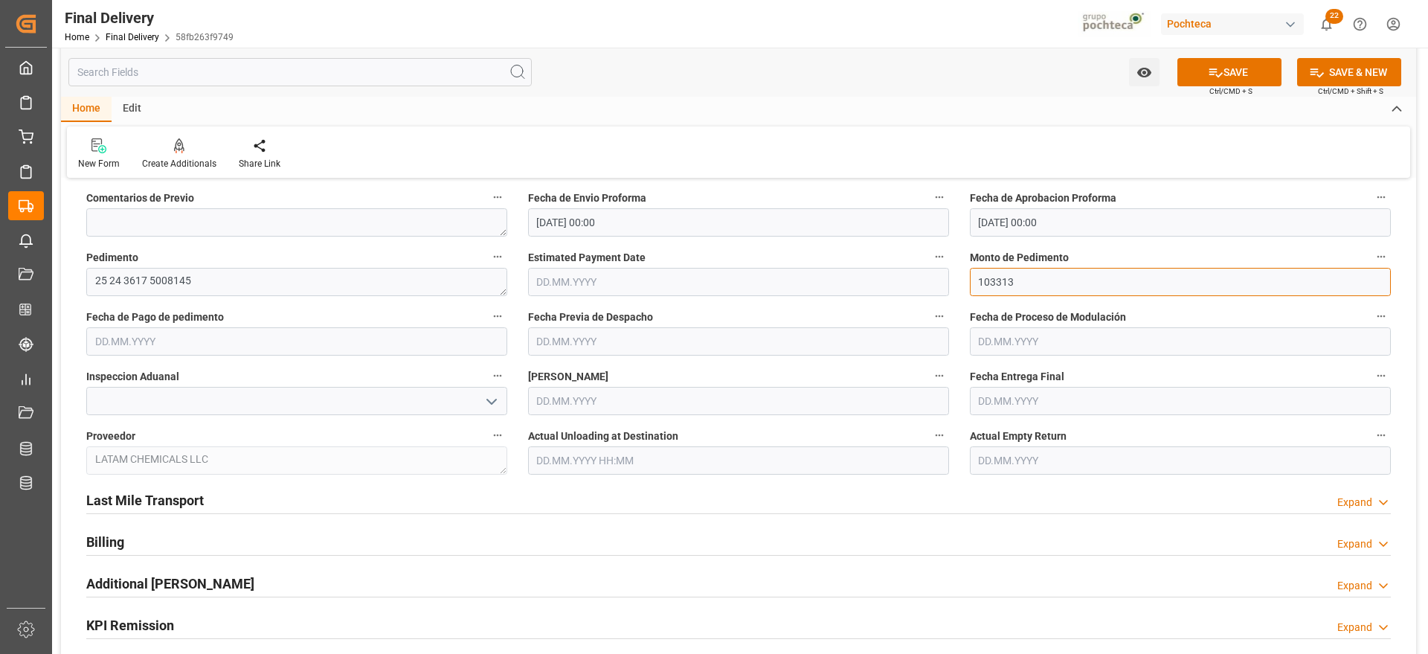
scroll to position [744, 0]
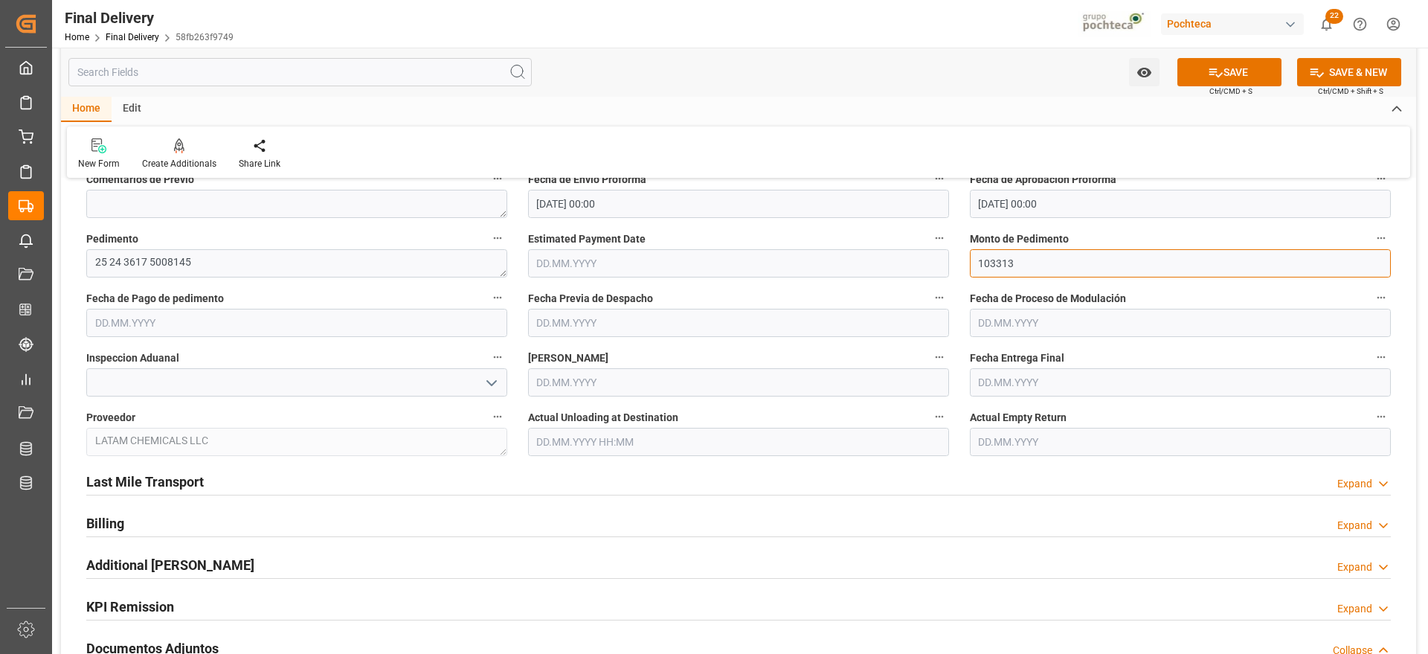
type input "103313"
click at [193, 317] on input "text" at bounding box center [296, 323] width 421 height 28
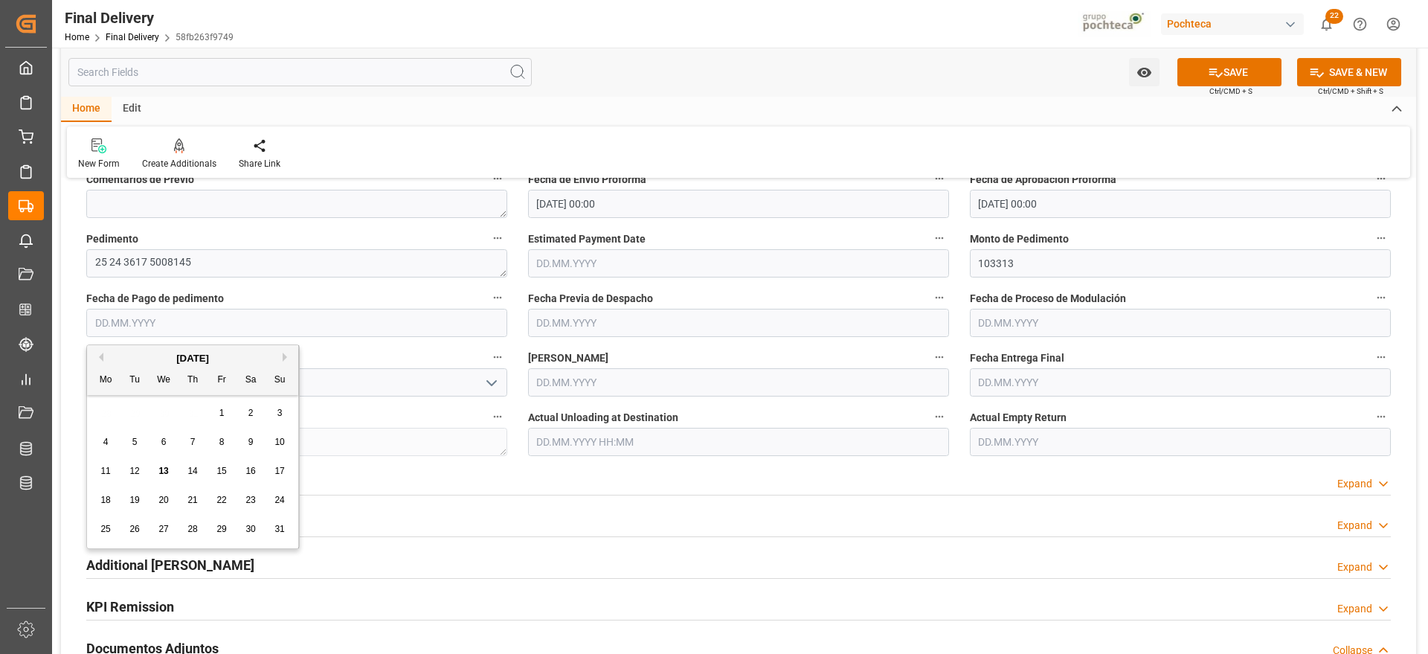
click at [163, 474] on span "13" at bounding box center [163, 470] width 10 height 10
type input "[DATE]"
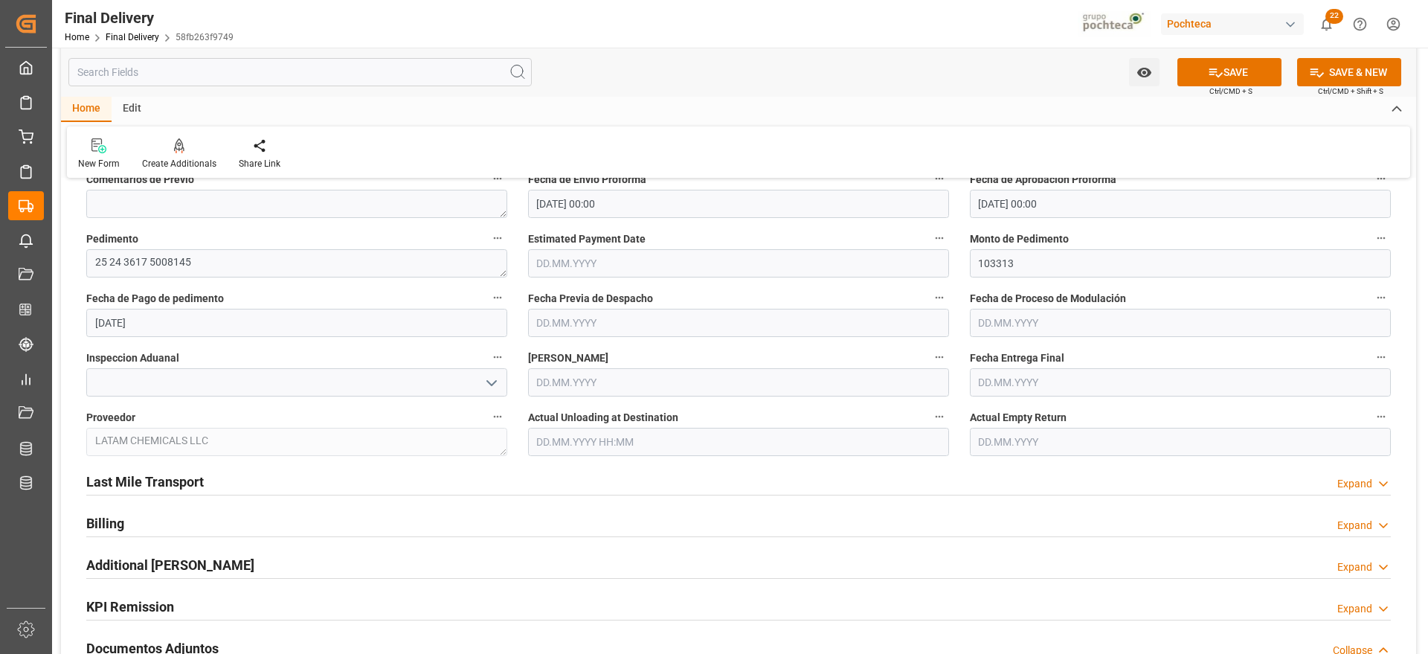
click at [625, 311] on input "text" at bounding box center [738, 323] width 421 height 28
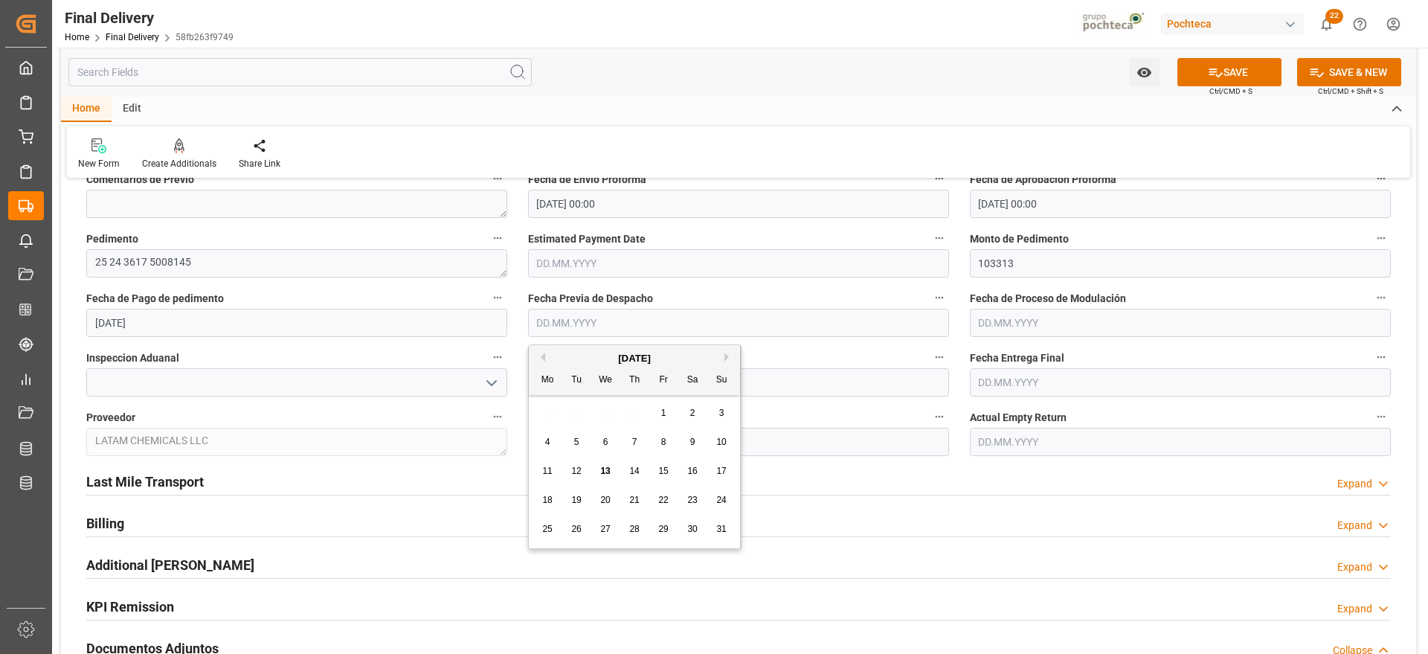
click at [639, 471] on div "14" at bounding box center [634, 471] width 19 height 18
type input "[DATE]"
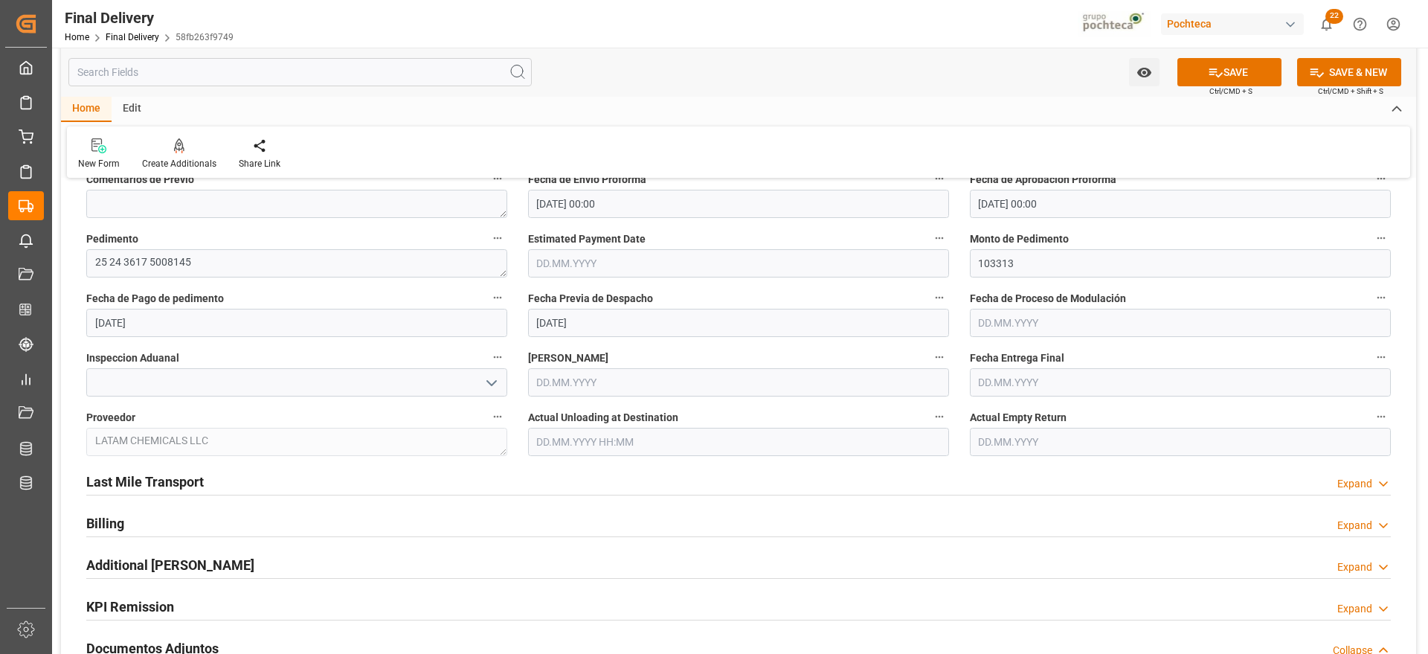
click at [1028, 373] on input "text" at bounding box center [1180, 382] width 421 height 28
click at [1026, 458] on div "28 29 30 31 1 2 3" at bounding box center [1076, 472] width 203 height 29
click at [1077, 529] on span "14" at bounding box center [1076, 530] width 10 height 10
type input "[DATE]"
click at [1006, 447] on input "text" at bounding box center [1180, 442] width 421 height 28
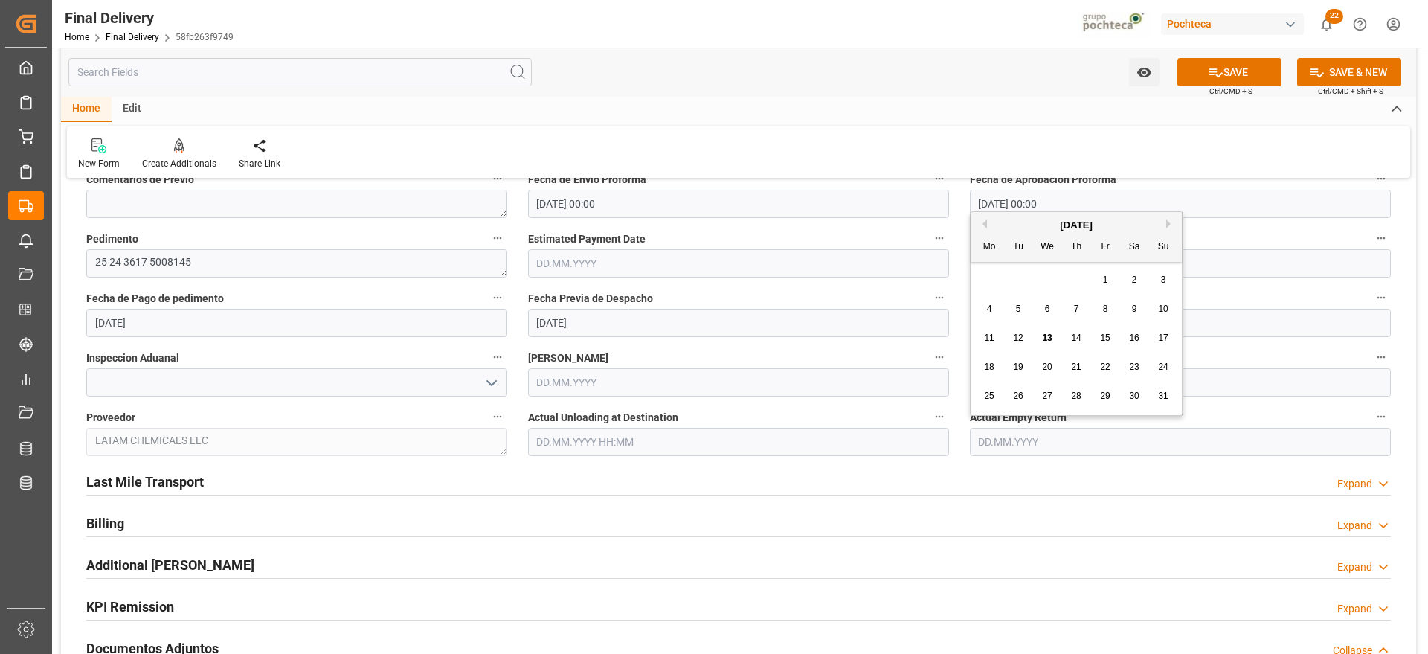
click at [1007, 274] on div "28 29 30 31 1 2 3" at bounding box center [1076, 279] width 203 height 29
click at [1114, 338] on div "11 12 13 14 15 16 17" at bounding box center [1076, 337] width 203 height 29
click at [1112, 340] on div "15" at bounding box center [1105, 338] width 19 height 18
type input "[DATE]"
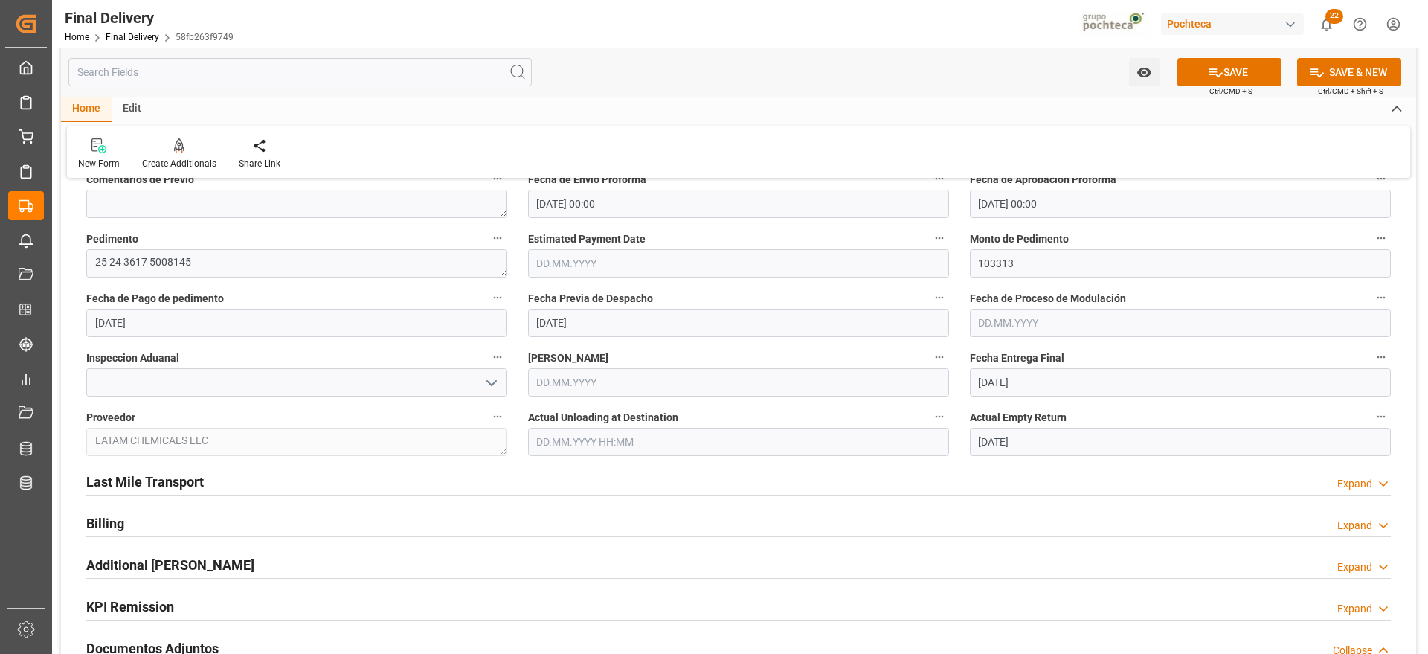
click at [1028, 385] on input "[DATE]" at bounding box center [1180, 382] width 421 height 28
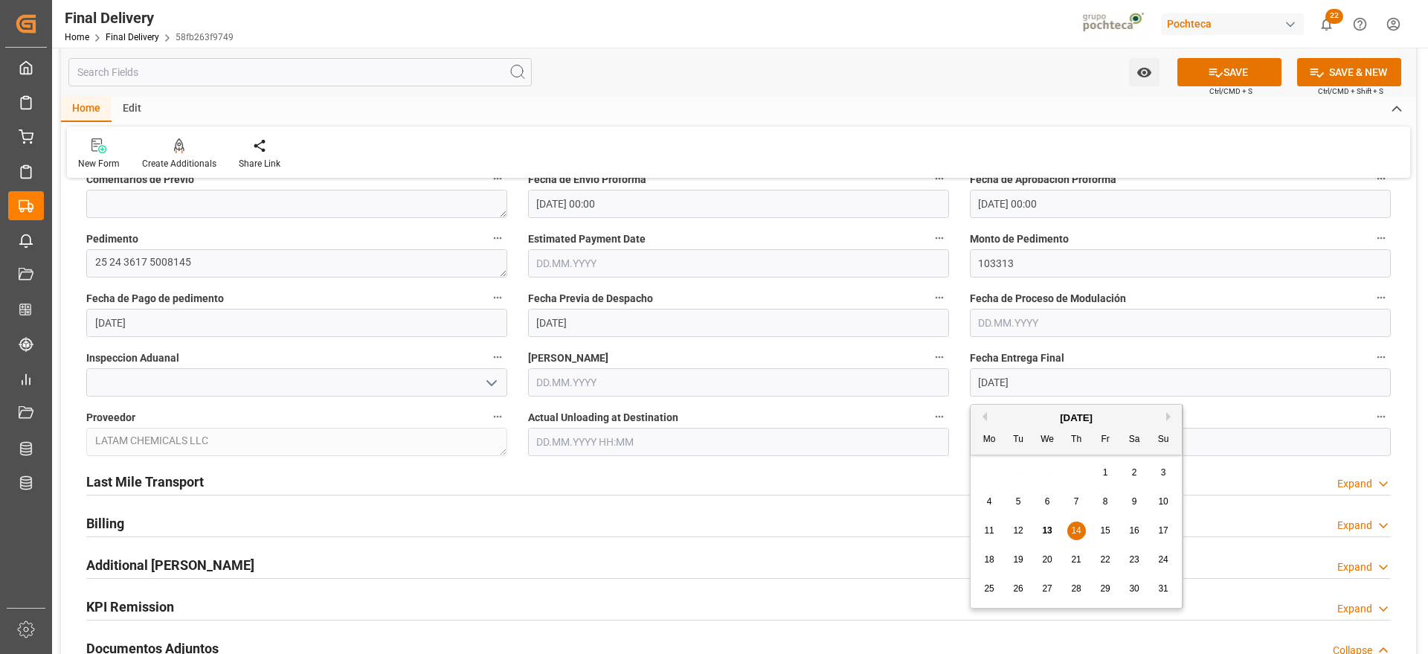
click at [1104, 526] on span "15" at bounding box center [1105, 530] width 10 height 10
type input "[DATE]"
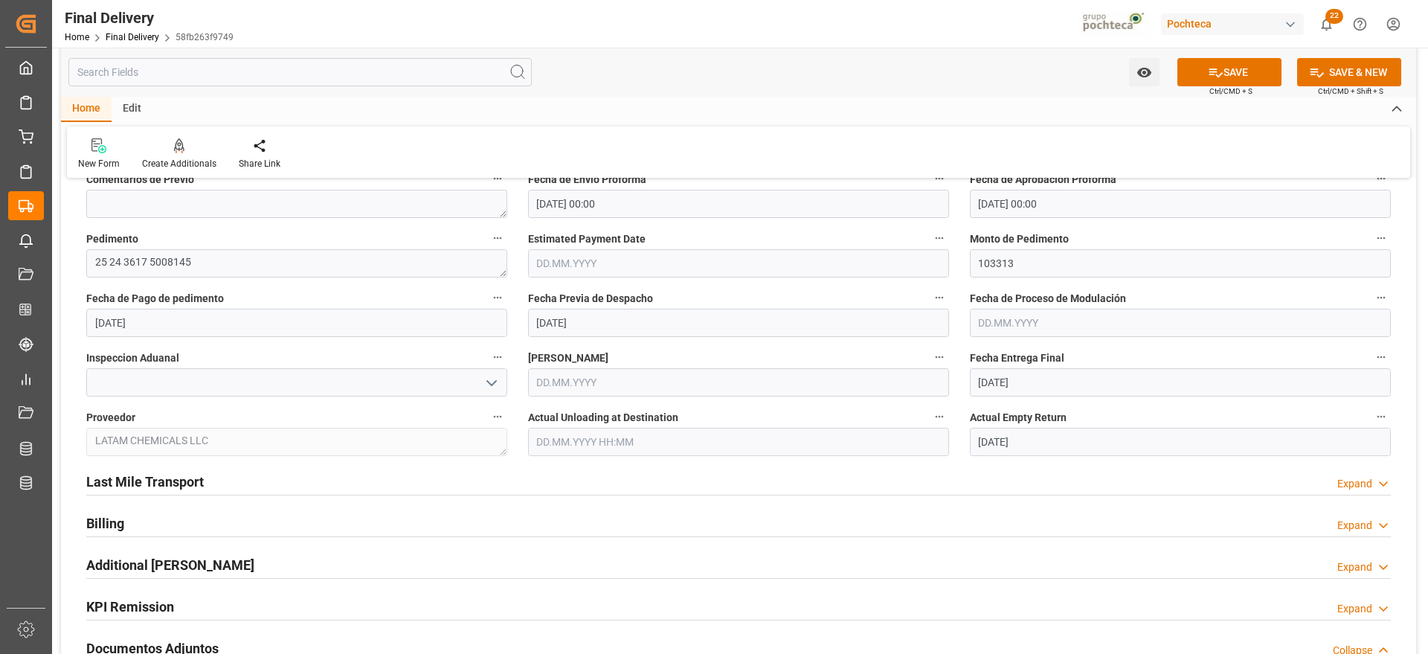
click at [1008, 327] on input "text" at bounding box center [1180, 323] width 421 height 28
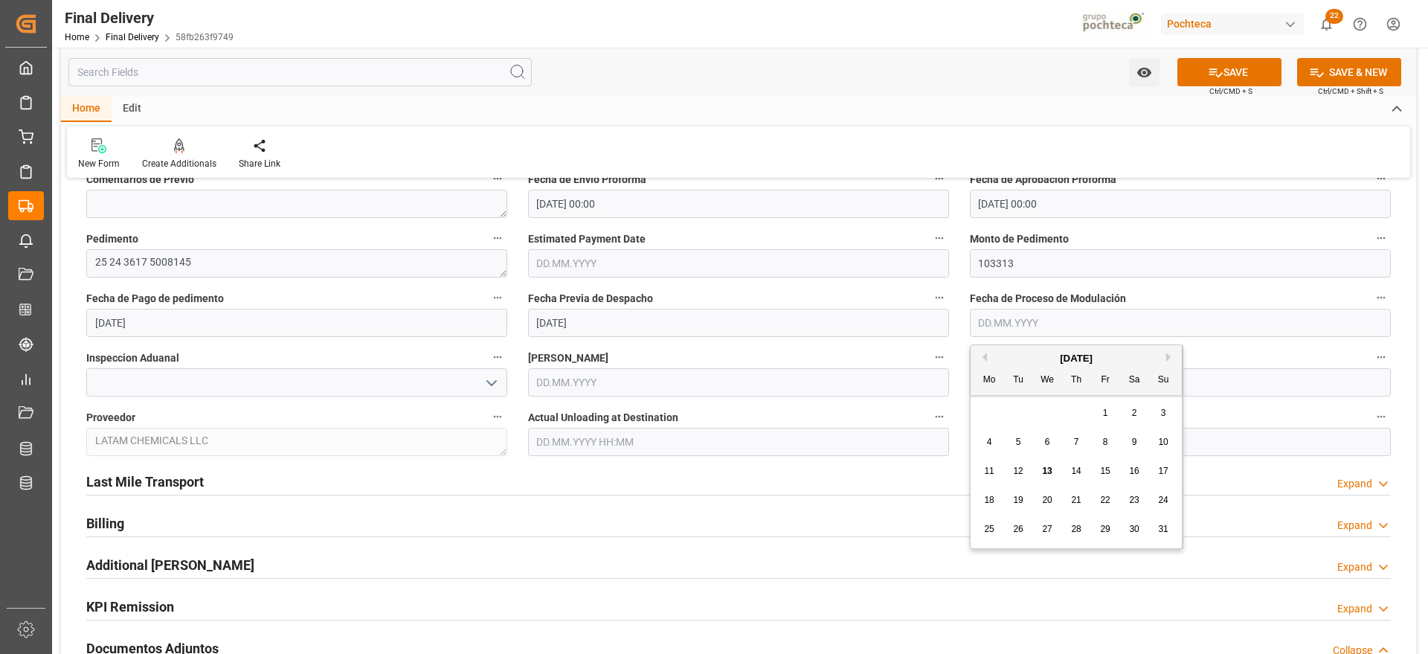
click at [1073, 471] on span "14" at bounding box center [1076, 470] width 10 height 10
type input "[DATE]"
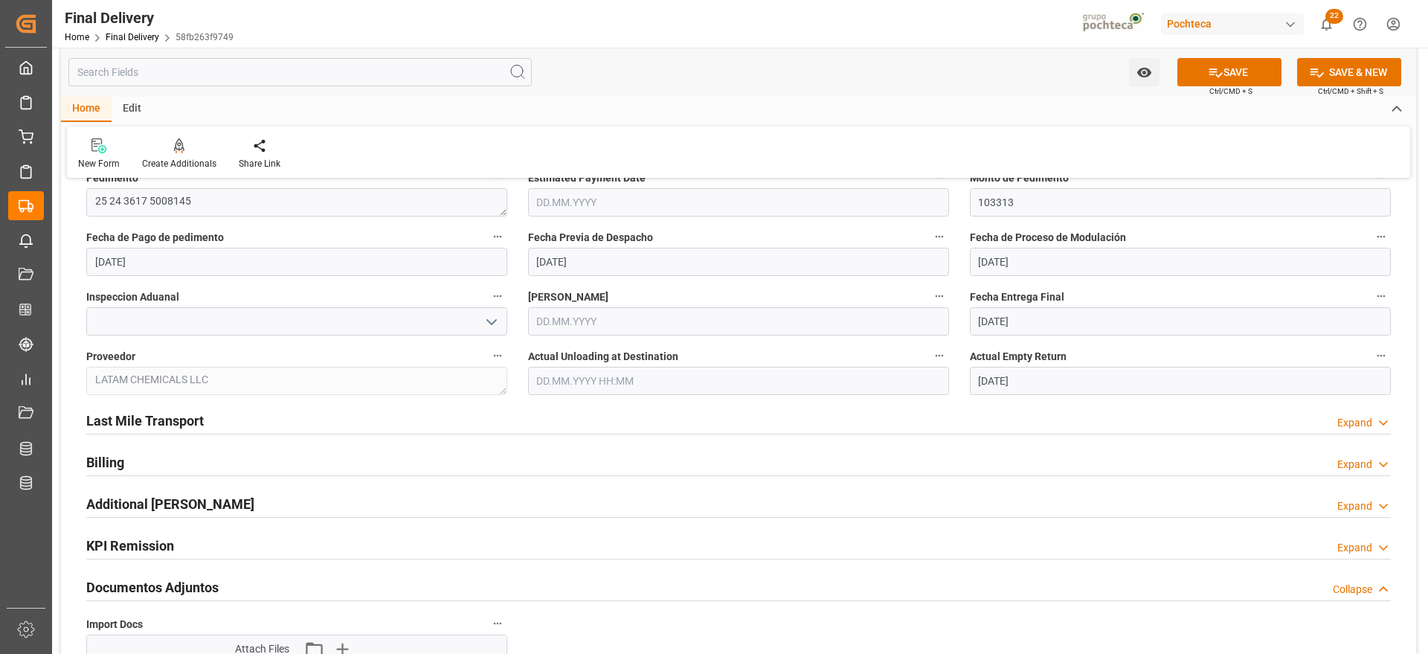
scroll to position [929, 0]
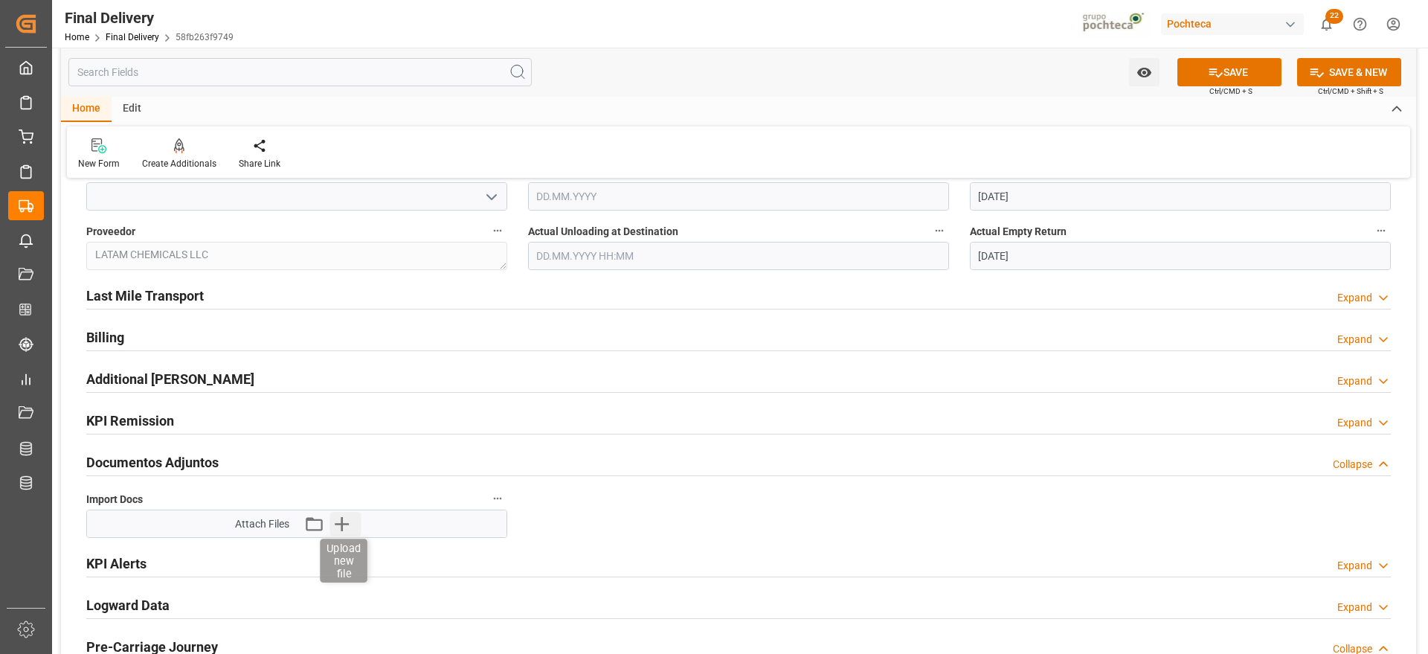
click at [340, 520] on icon "button" at bounding box center [341, 524] width 24 height 24
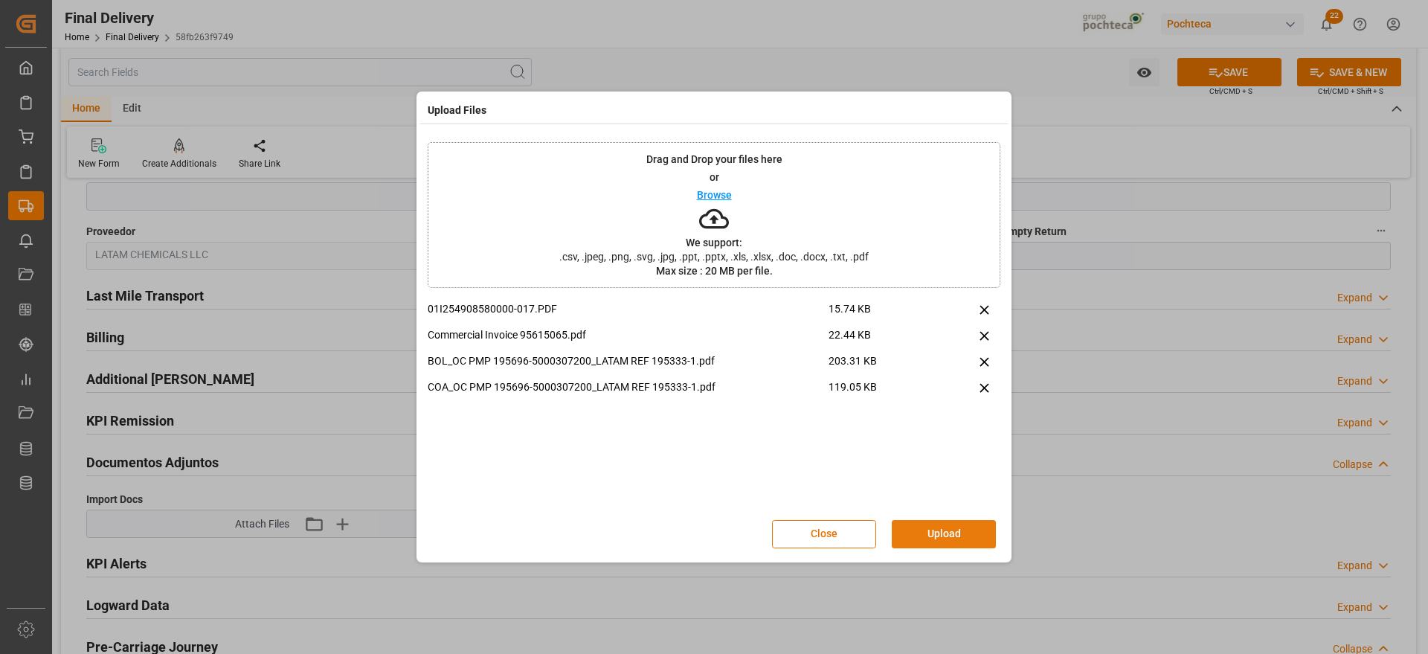
click at [970, 538] on button "Upload" at bounding box center [943, 534] width 104 height 28
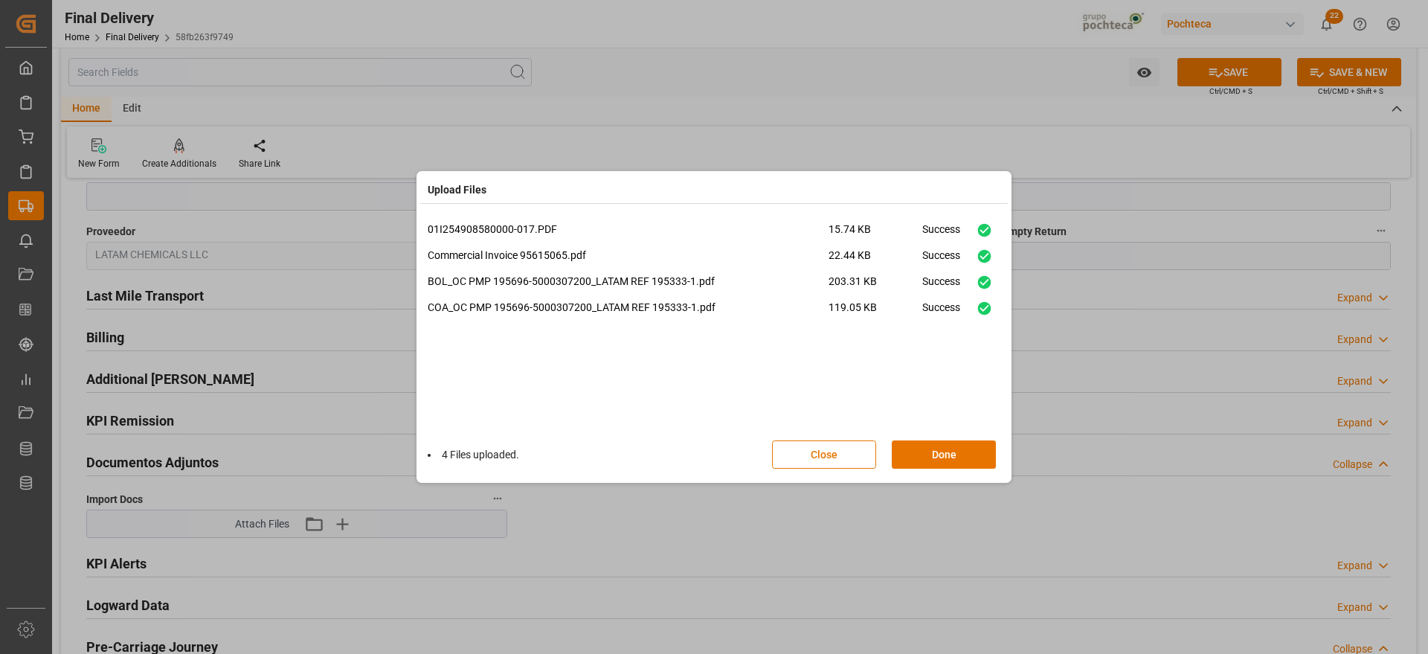
drag, startPoint x: 945, startPoint y: 452, endPoint x: 943, endPoint y: 435, distance: 17.2
click at [947, 453] on button "Done" at bounding box center [943, 454] width 104 height 28
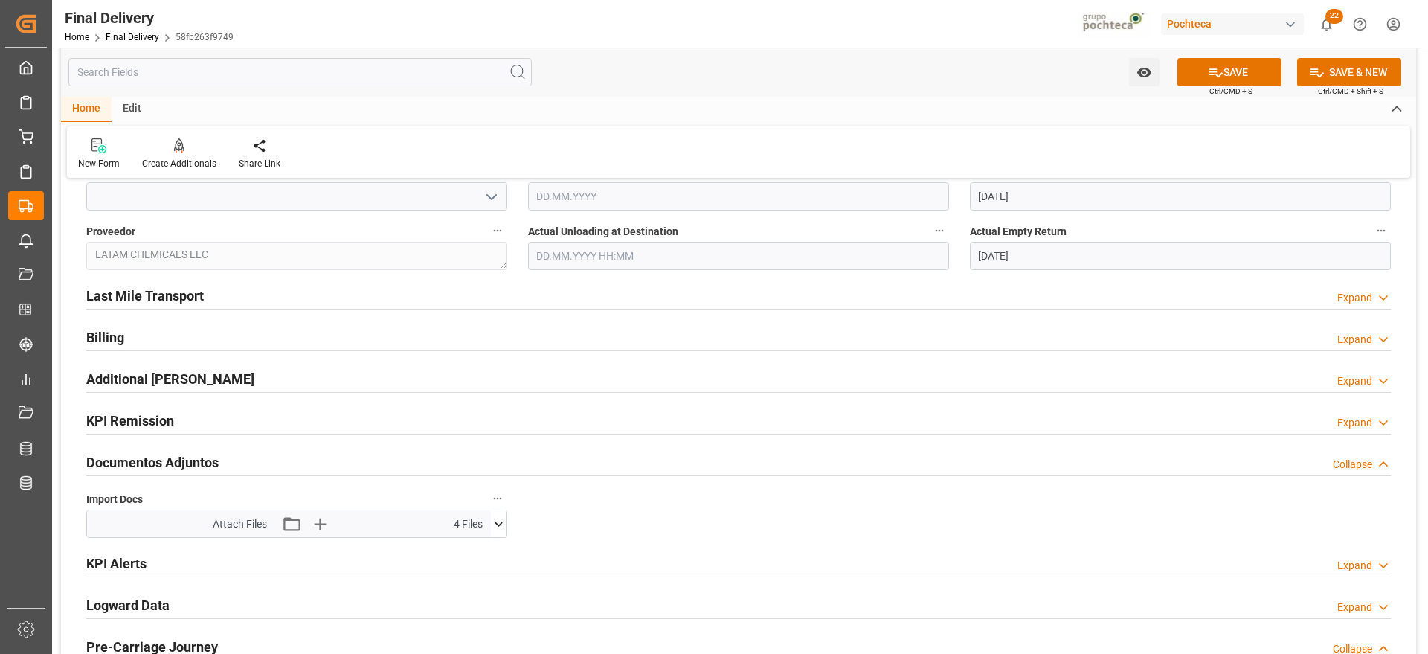
click at [193, 295] on h2 "Last Mile Transport" at bounding box center [144, 296] width 117 height 20
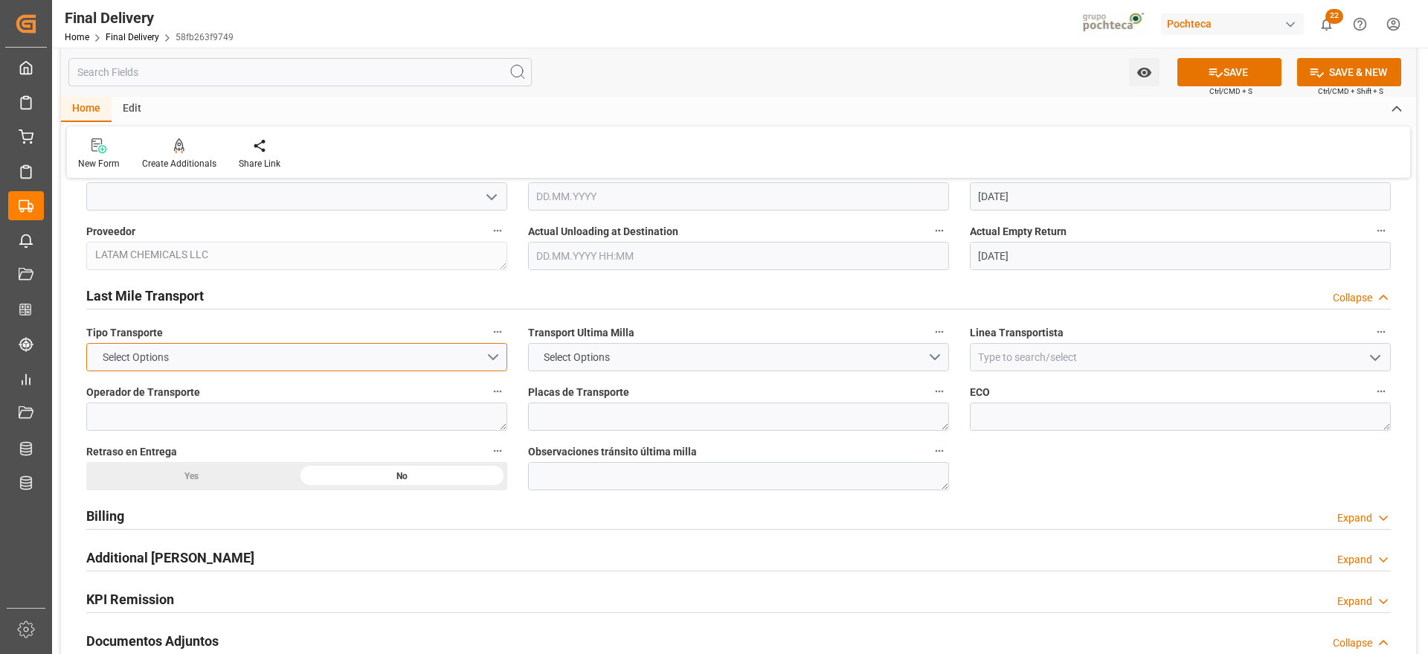
click at [491, 367] on button "Select Options" at bounding box center [296, 357] width 421 height 28
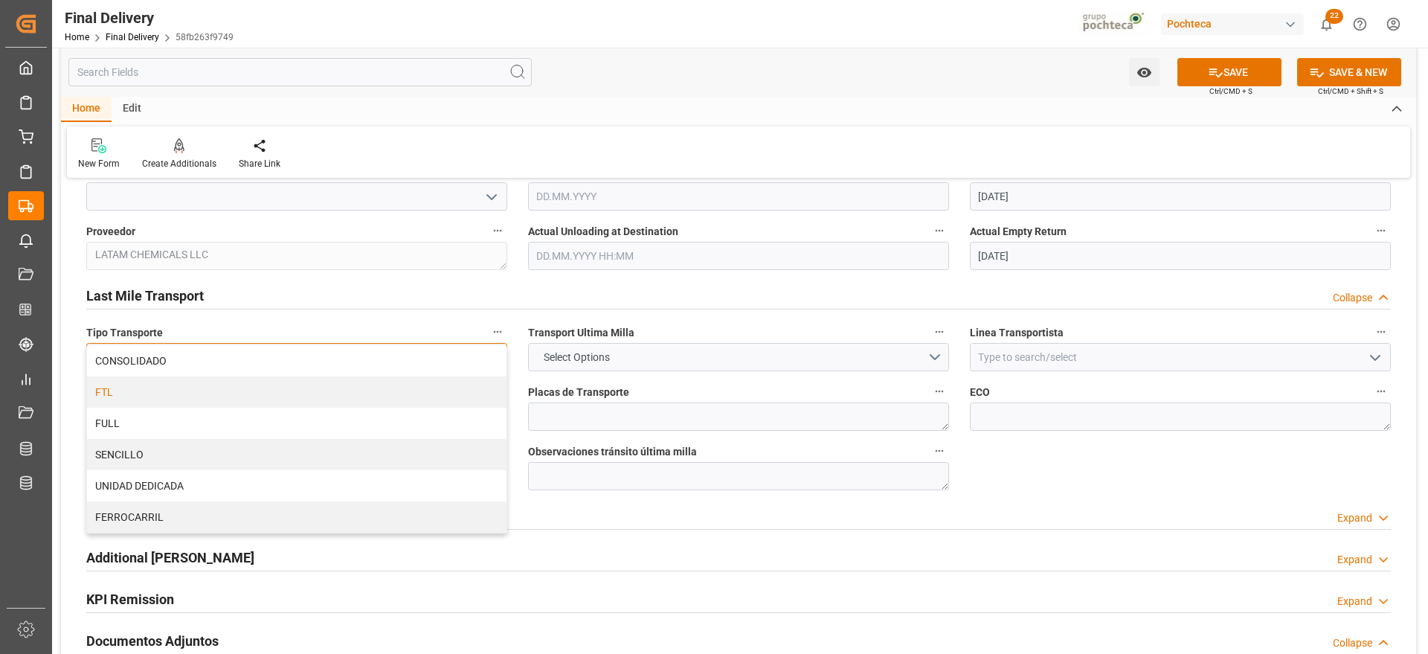
click at [253, 402] on div "FTL" at bounding box center [296, 391] width 419 height 31
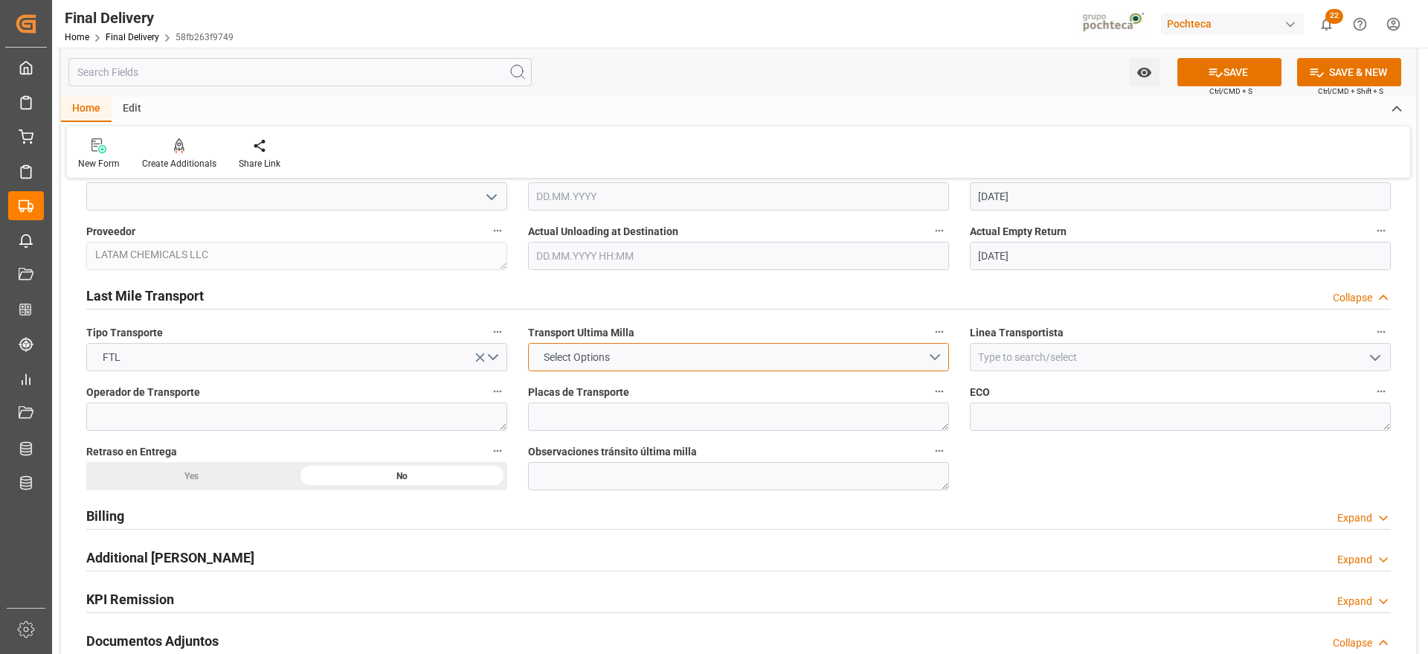
click at [709, 360] on button "Select Options" at bounding box center [738, 357] width 421 height 28
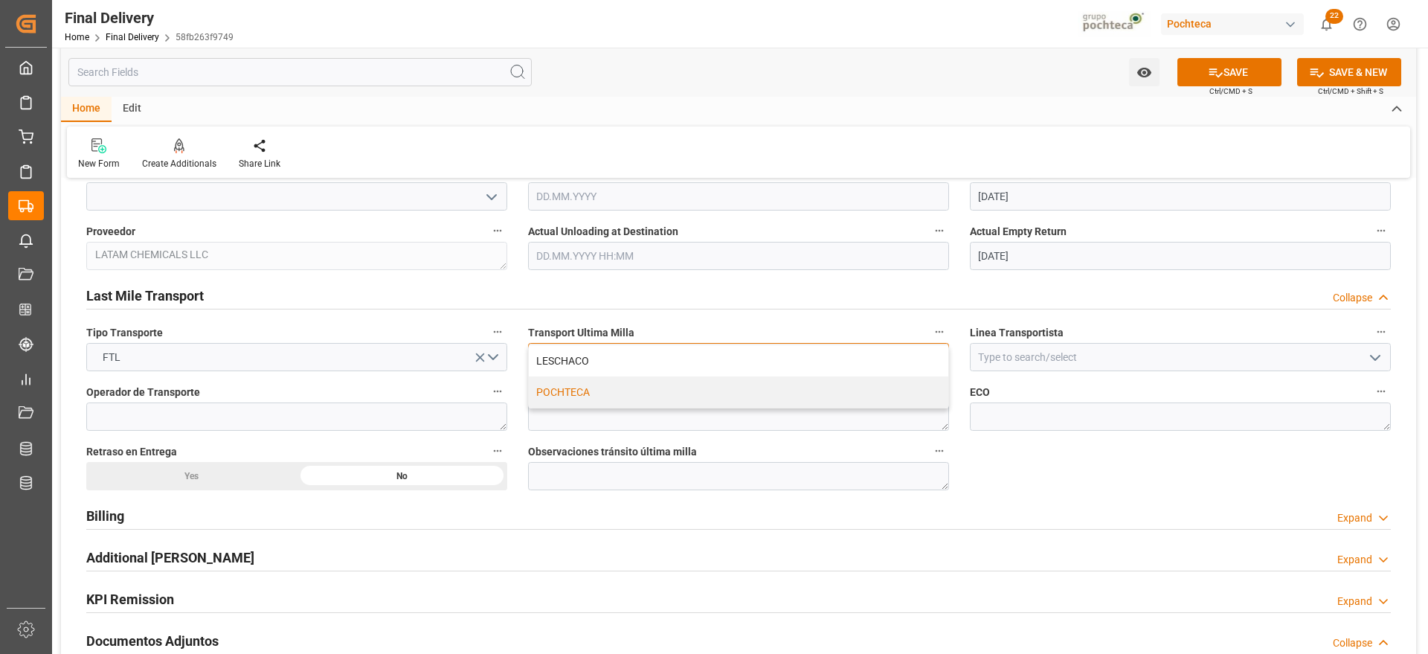
click at [593, 399] on div "POCHTECA" at bounding box center [738, 391] width 419 height 31
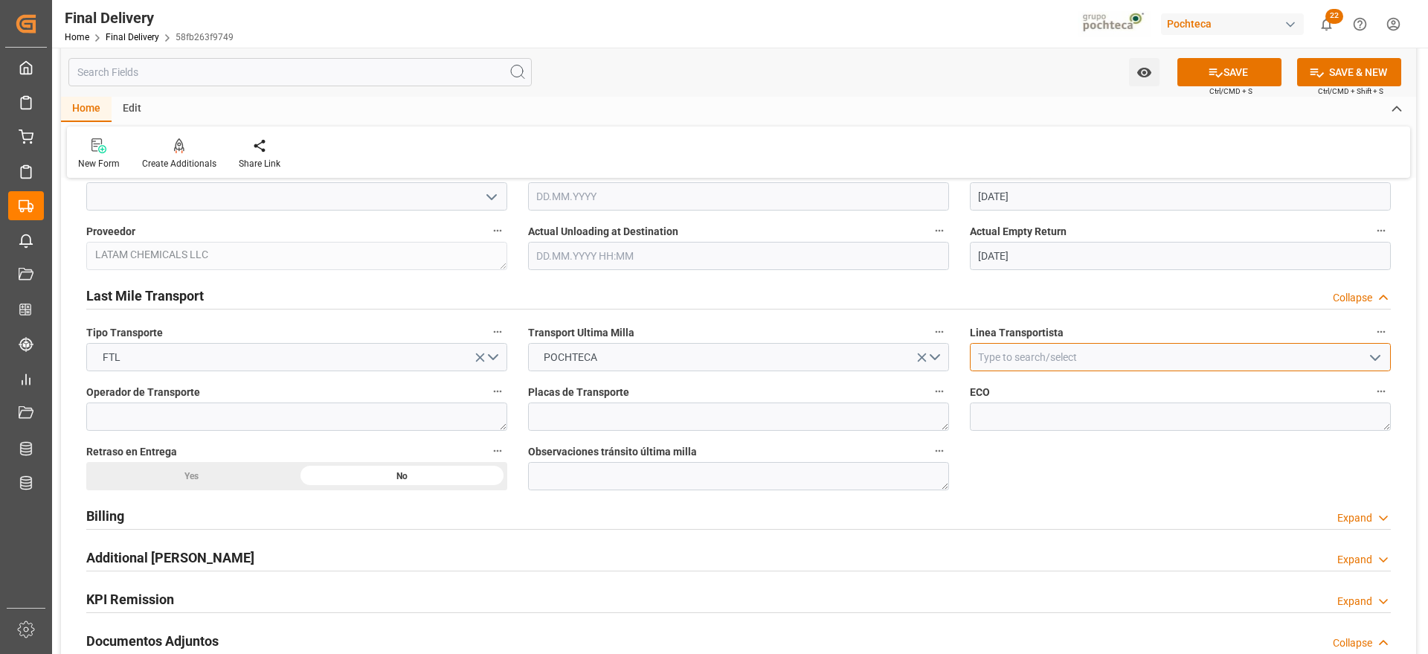
click at [1033, 352] on input at bounding box center [1180, 357] width 421 height 28
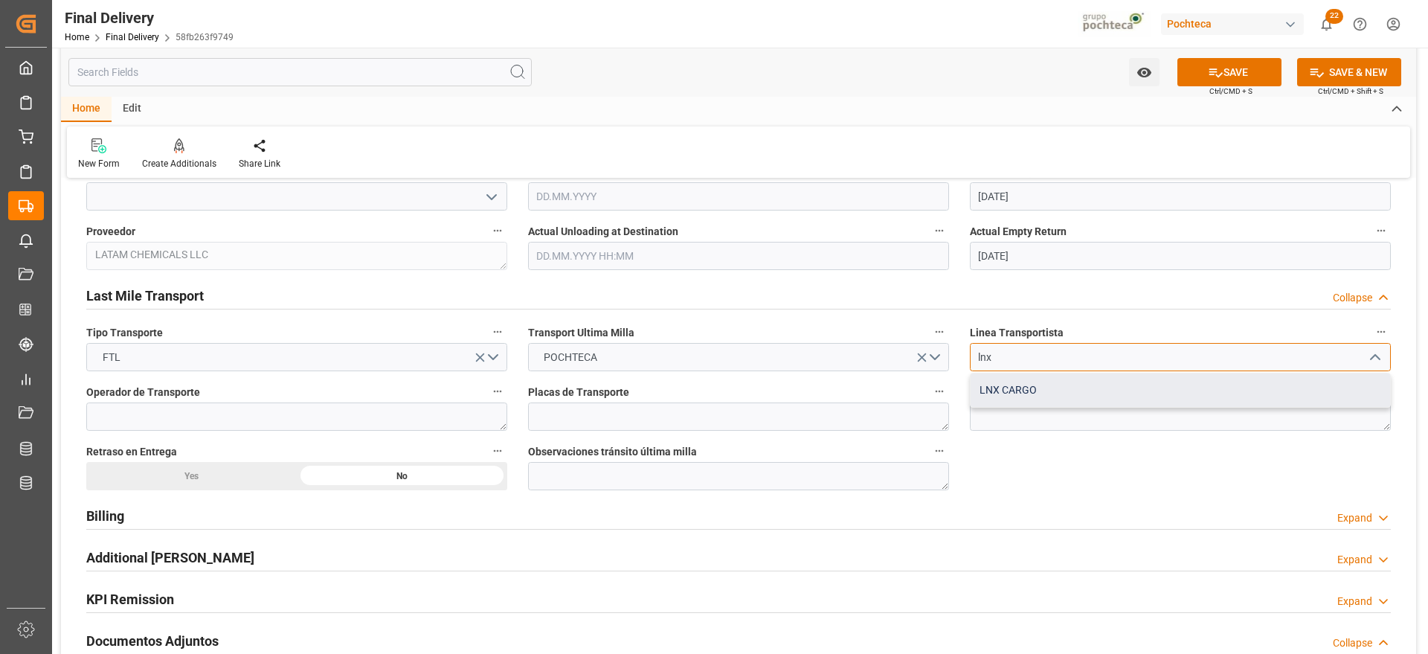
click at [1036, 397] on div "LNX CARGO" at bounding box center [1179, 389] width 419 height 33
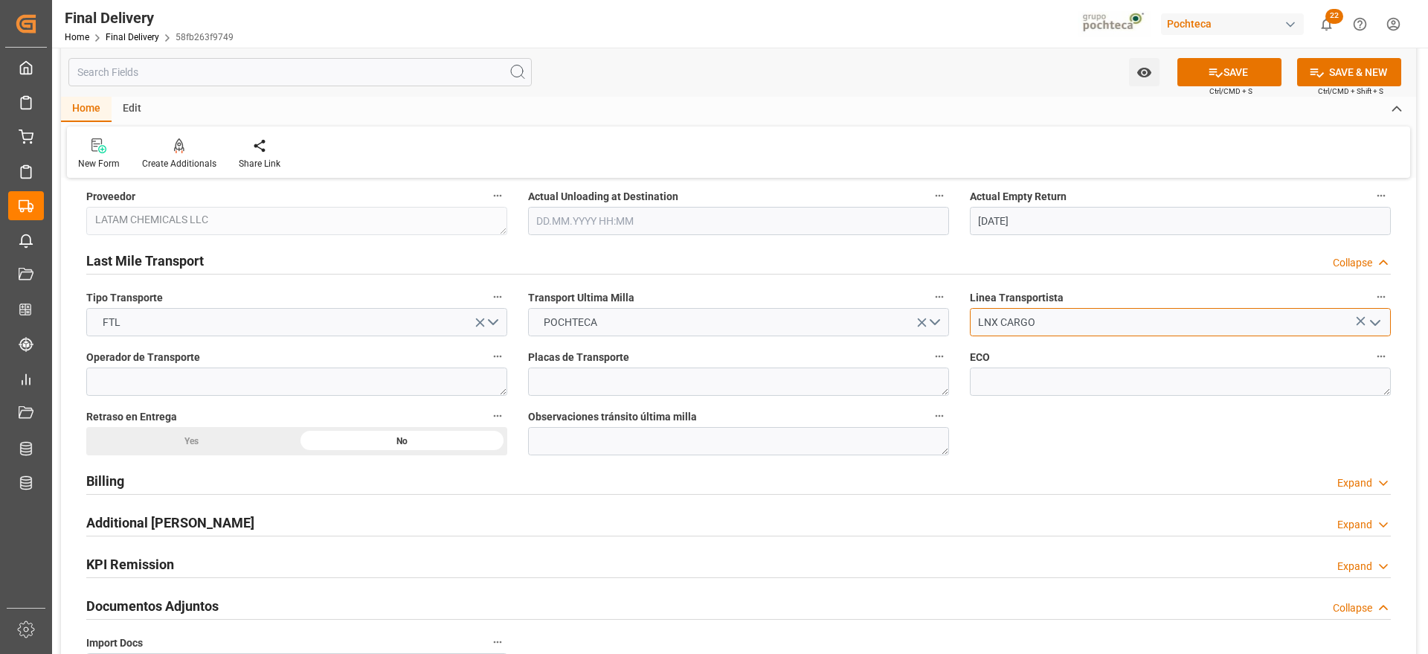
scroll to position [1022, 0]
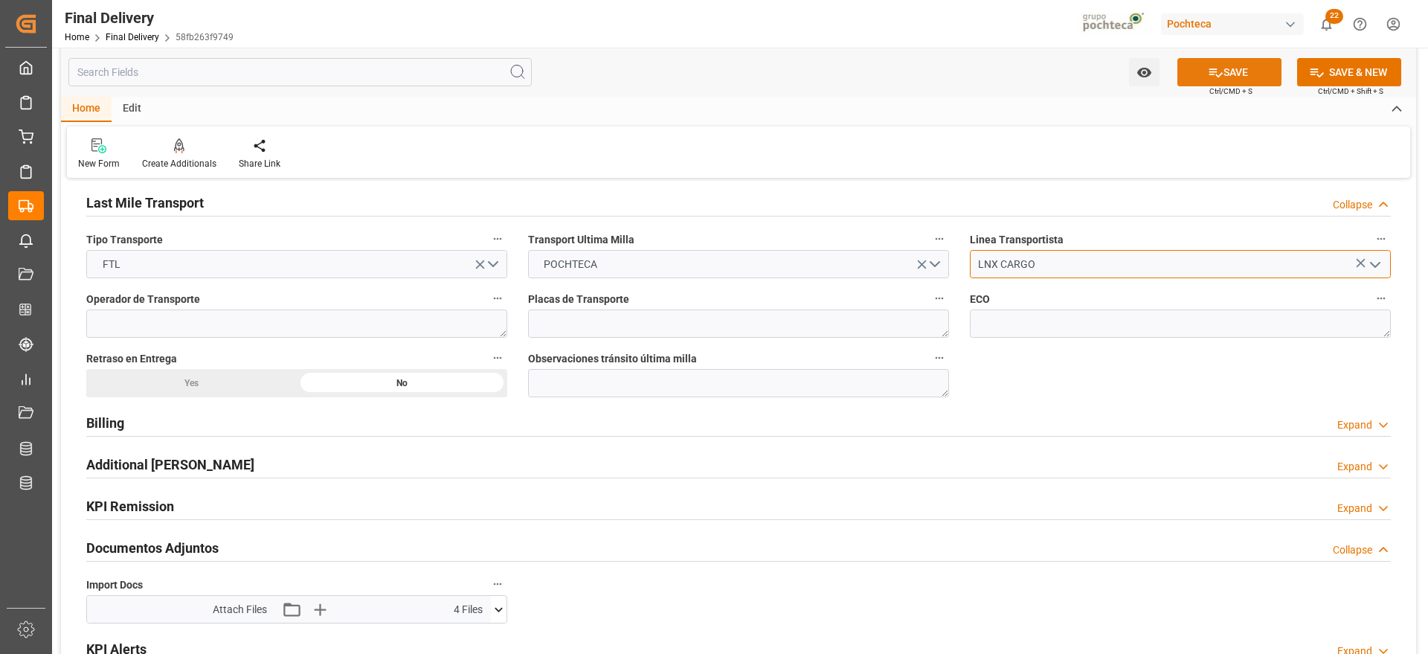
type input "LNX CARGO"
click at [1251, 73] on button "SAVE" at bounding box center [1229, 72] width 104 height 28
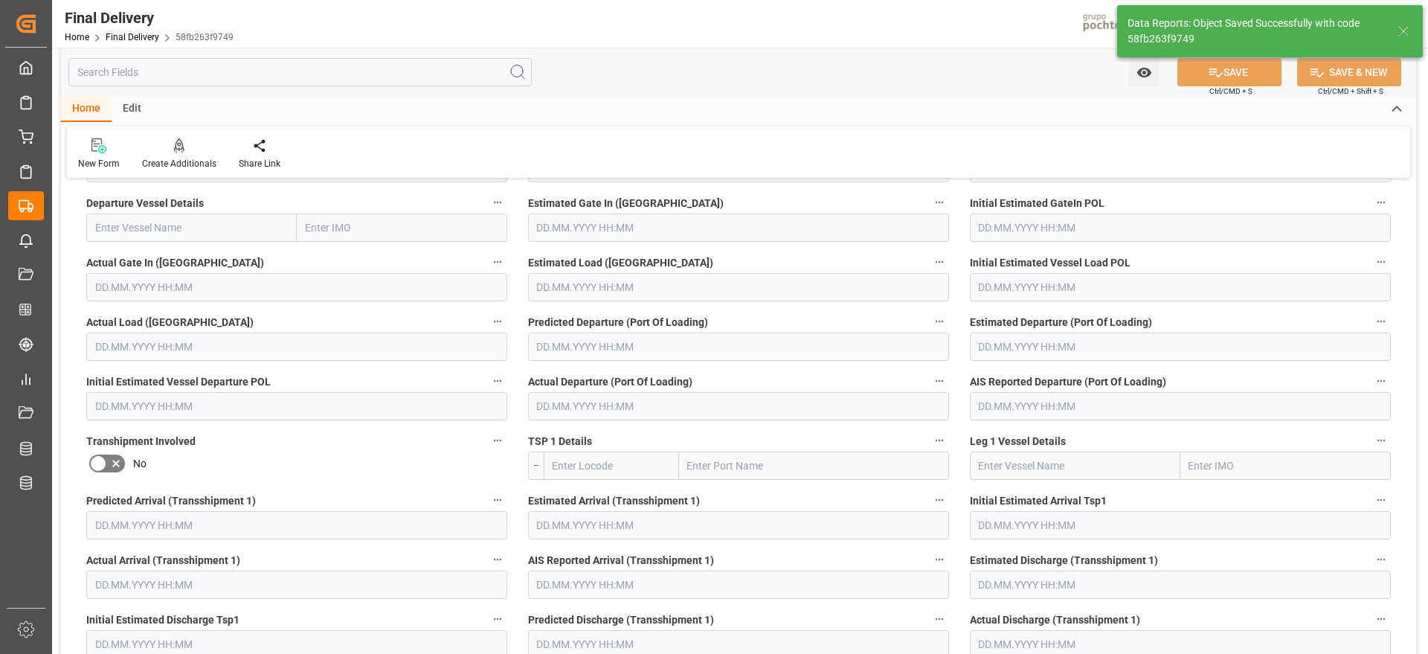
scroll to position [117, 0]
